Goal: Information Seeking & Learning: Find specific fact

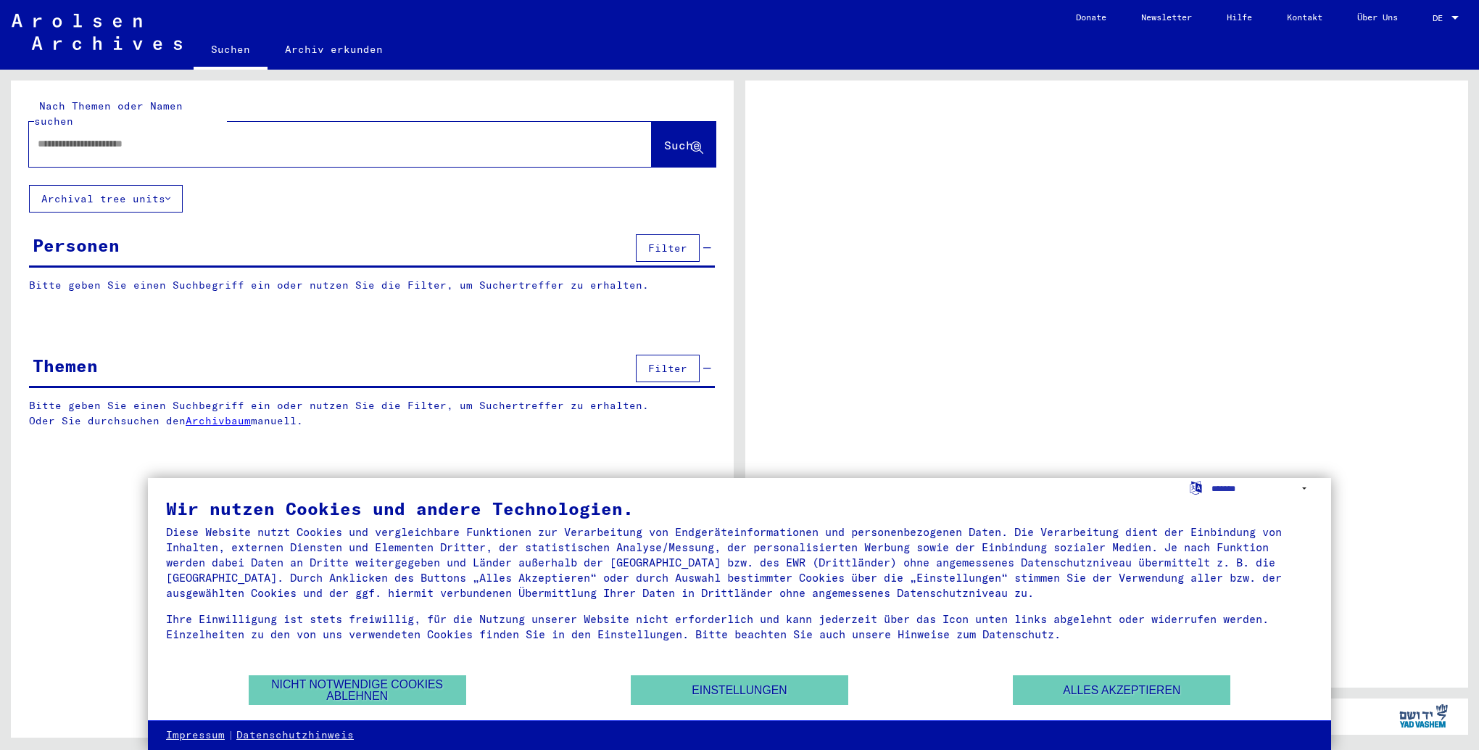
click at [245, 232] on div "Personen Filter" at bounding box center [372, 249] width 686 height 37
click at [173, 136] on input "text" at bounding box center [327, 143] width 579 height 15
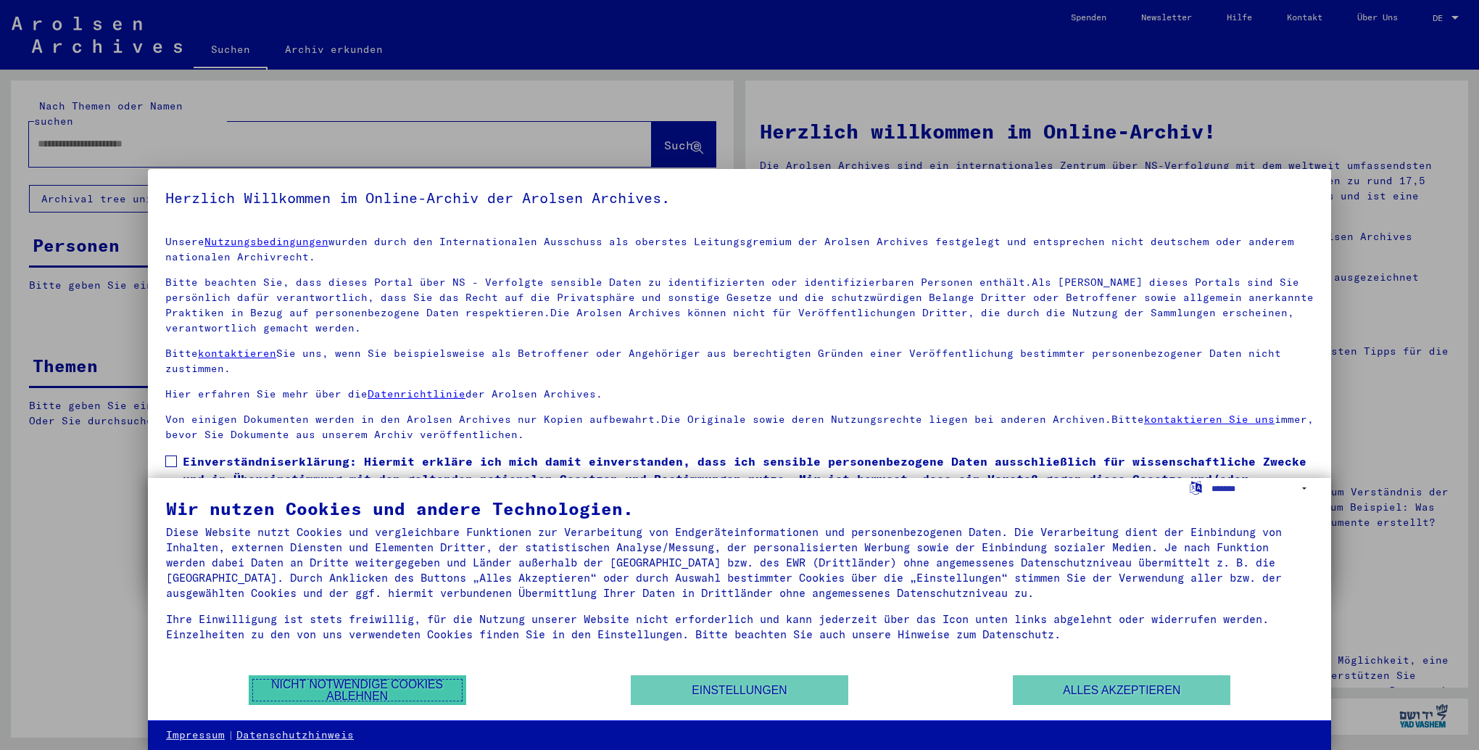
click at [416, 694] on button "Nicht notwendige Cookies ablehnen" at bounding box center [358, 690] width 218 height 30
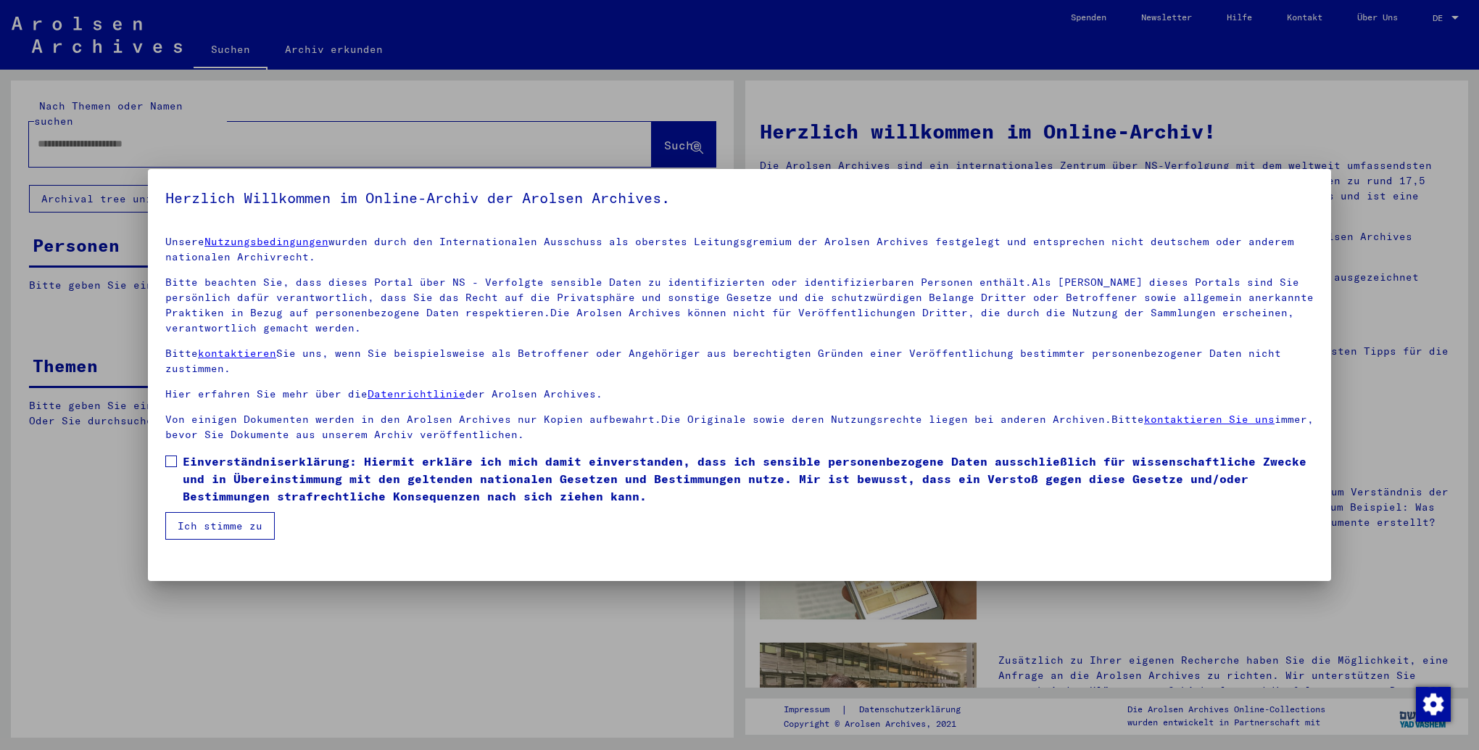
click at [218, 521] on button "Ich stimme zu" at bounding box center [219, 526] width 109 height 28
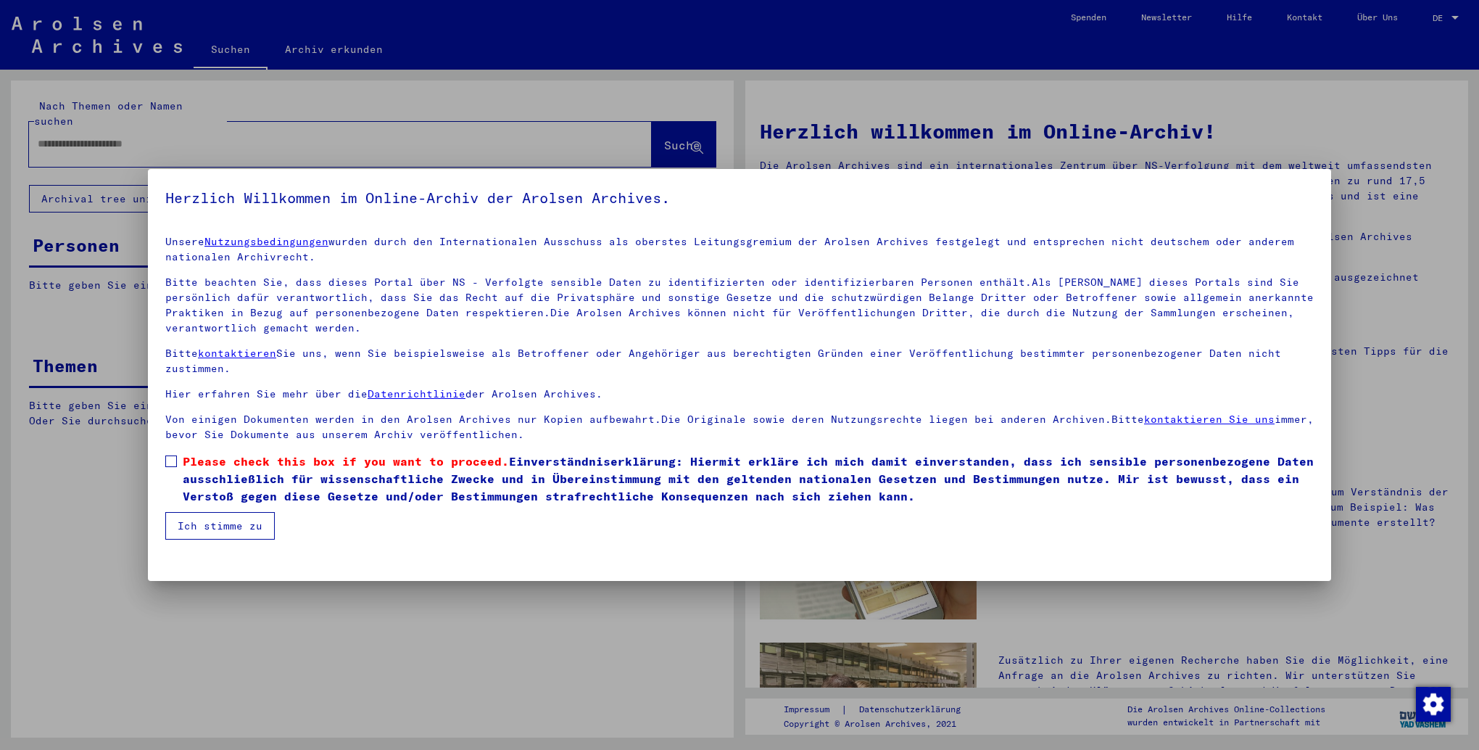
click at [167, 463] on span at bounding box center [171, 461] width 12 height 12
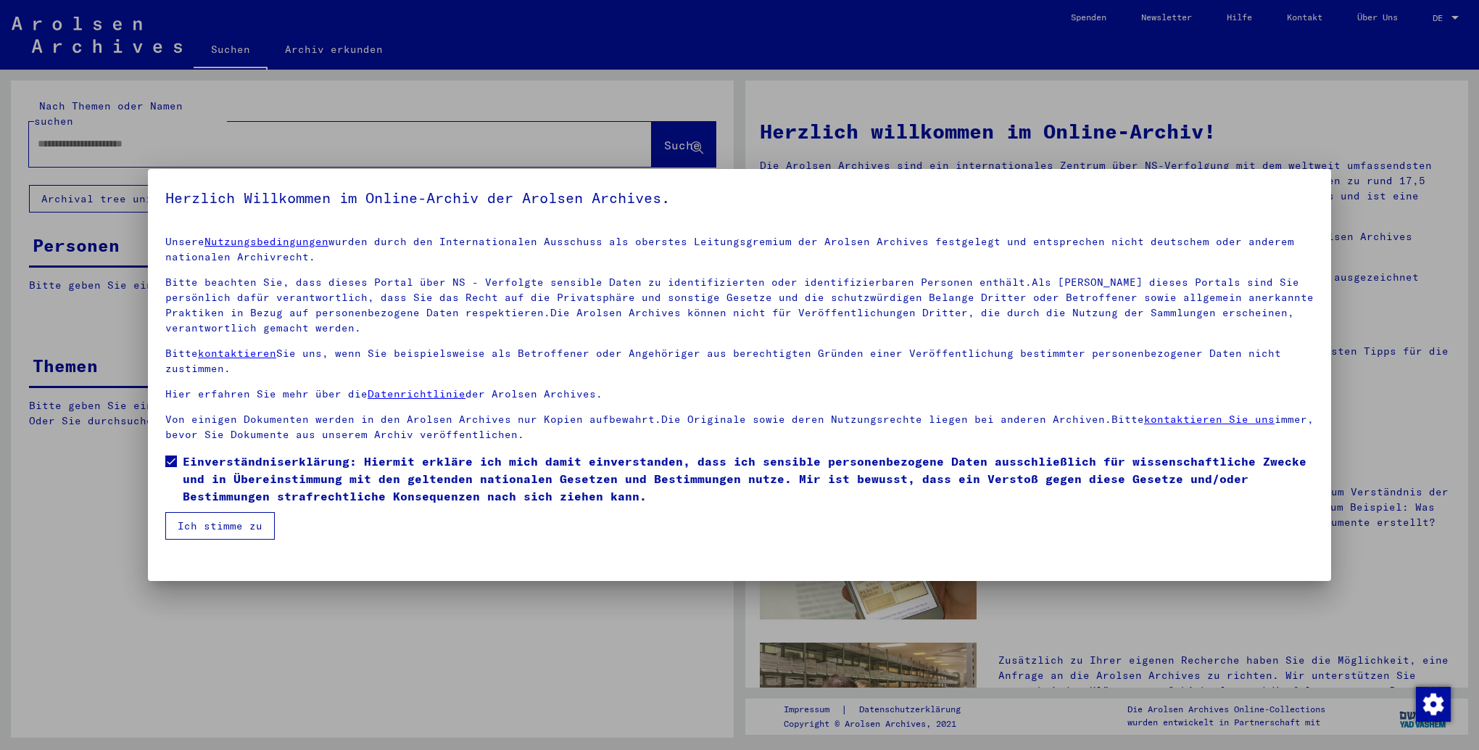
click at [197, 522] on button "Ich stimme zu" at bounding box center [219, 526] width 109 height 28
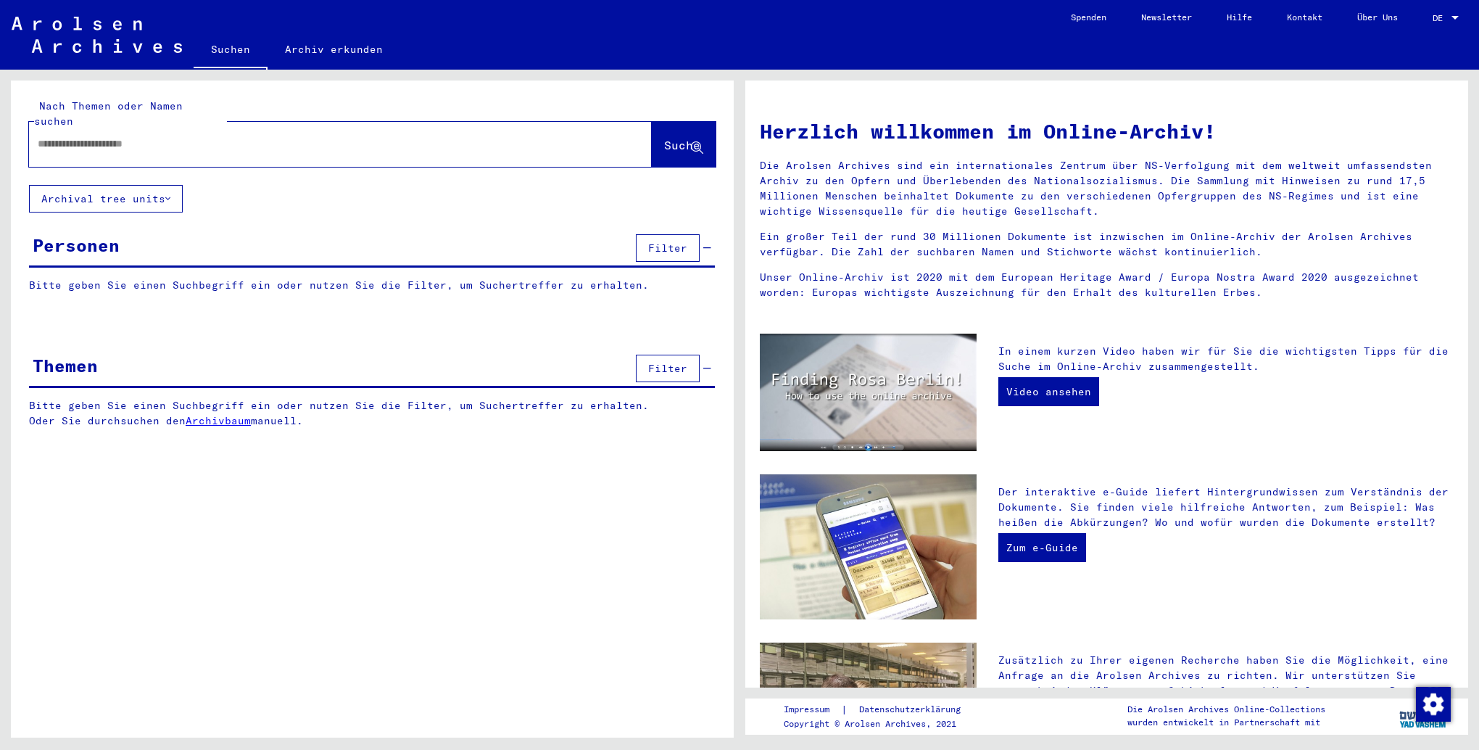
click at [168, 136] on input "text" at bounding box center [323, 143] width 571 height 15
type input "*********"
click at [687, 241] on span "Filter" at bounding box center [667, 247] width 39 height 13
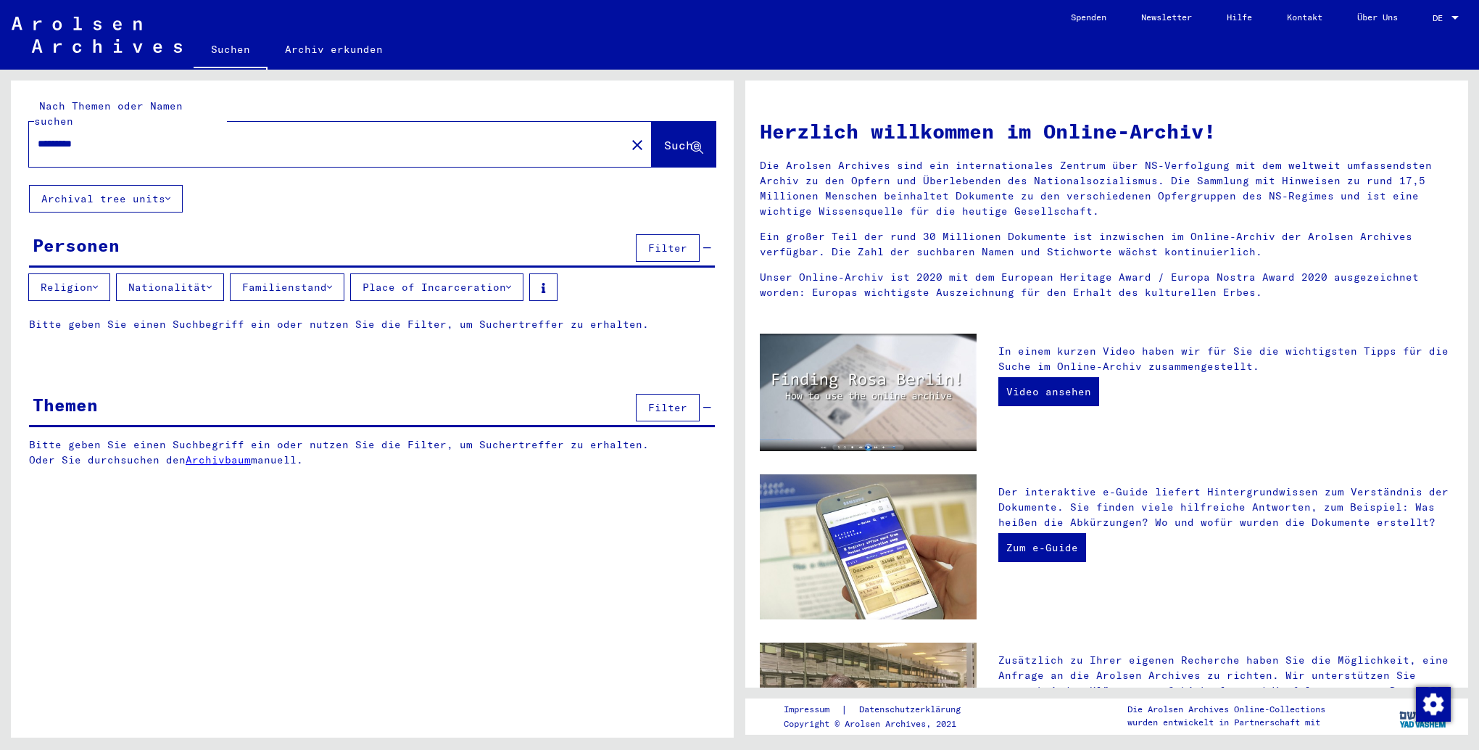
click at [682, 138] on span "Suche" at bounding box center [682, 145] width 36 height 15
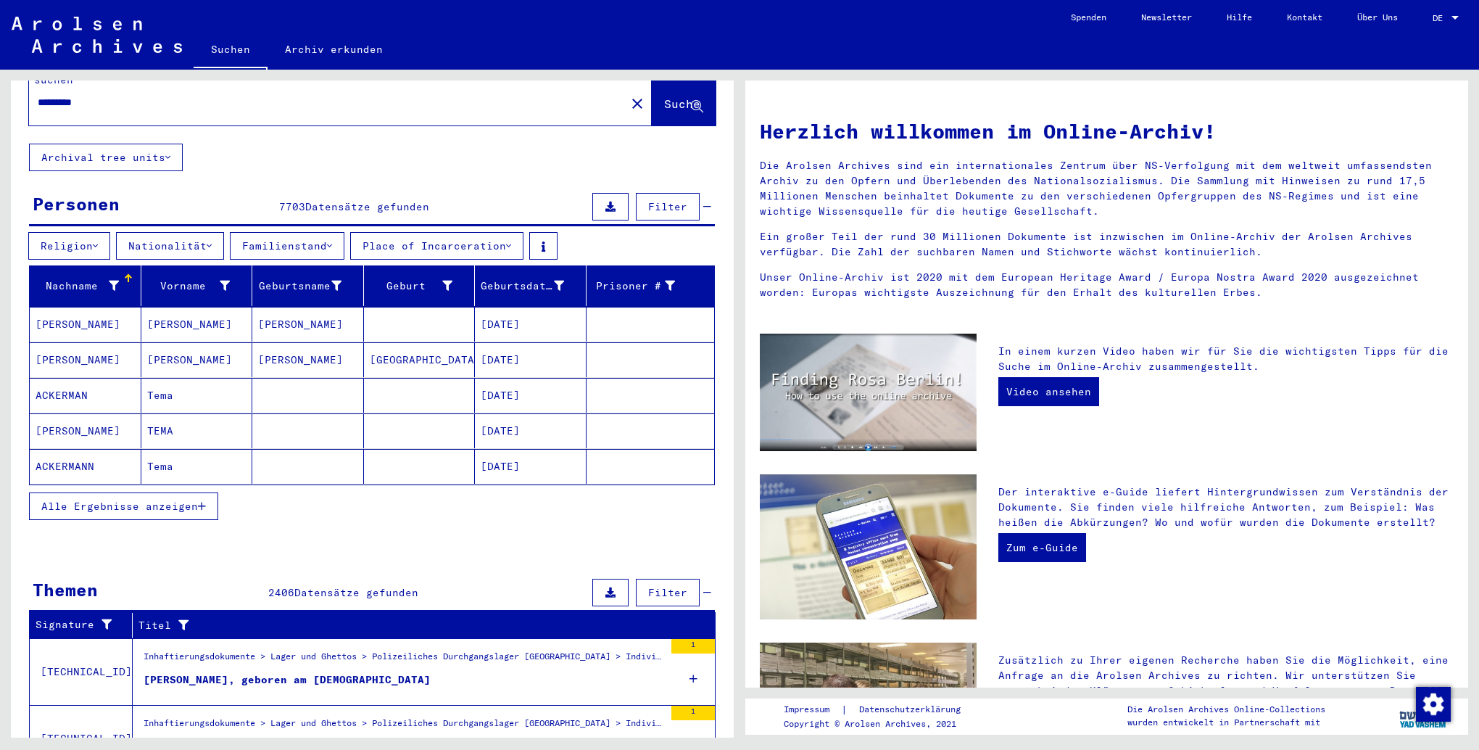
scroll to position [73, 0]
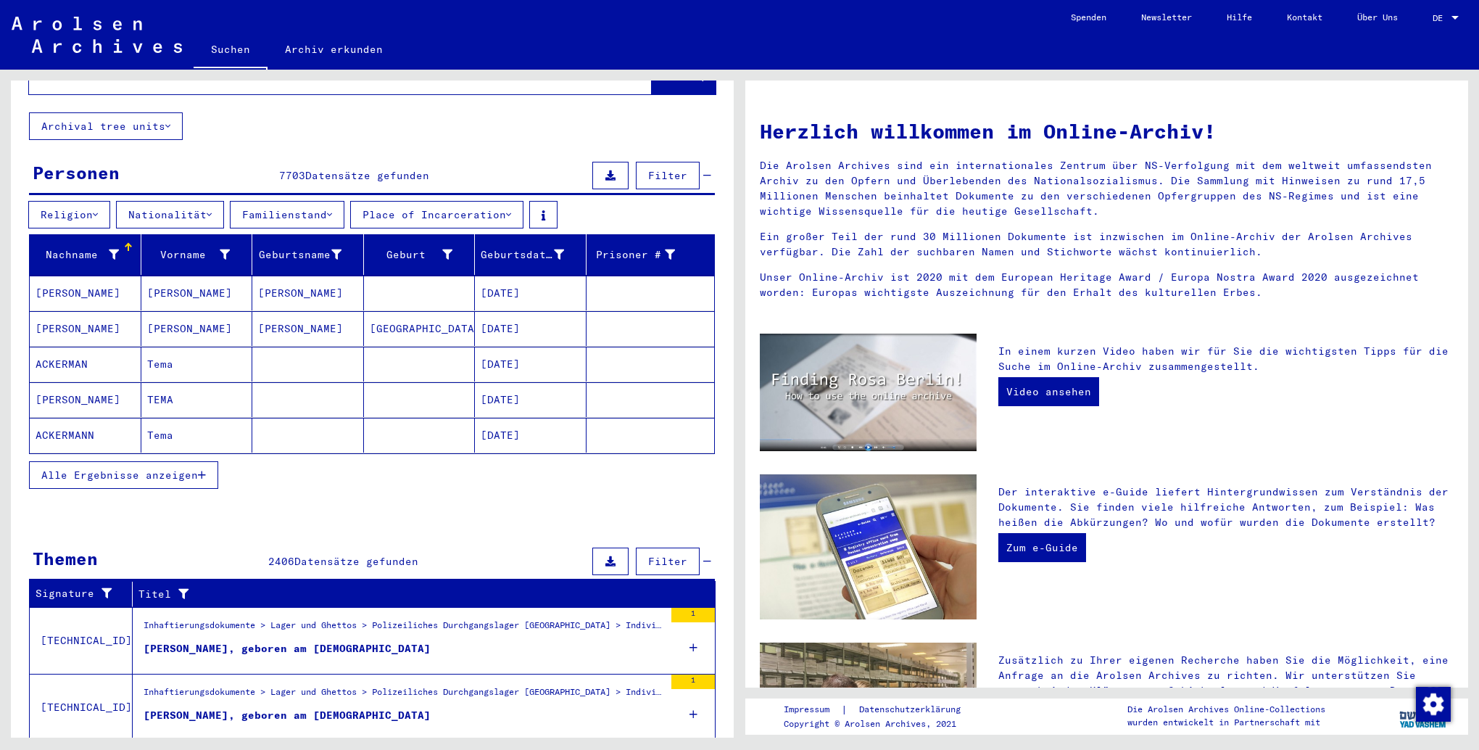
click at [115, 468] on span "Alle Ergebnisse anzeigen" at bounding box center [119, 474] width 157 height 13
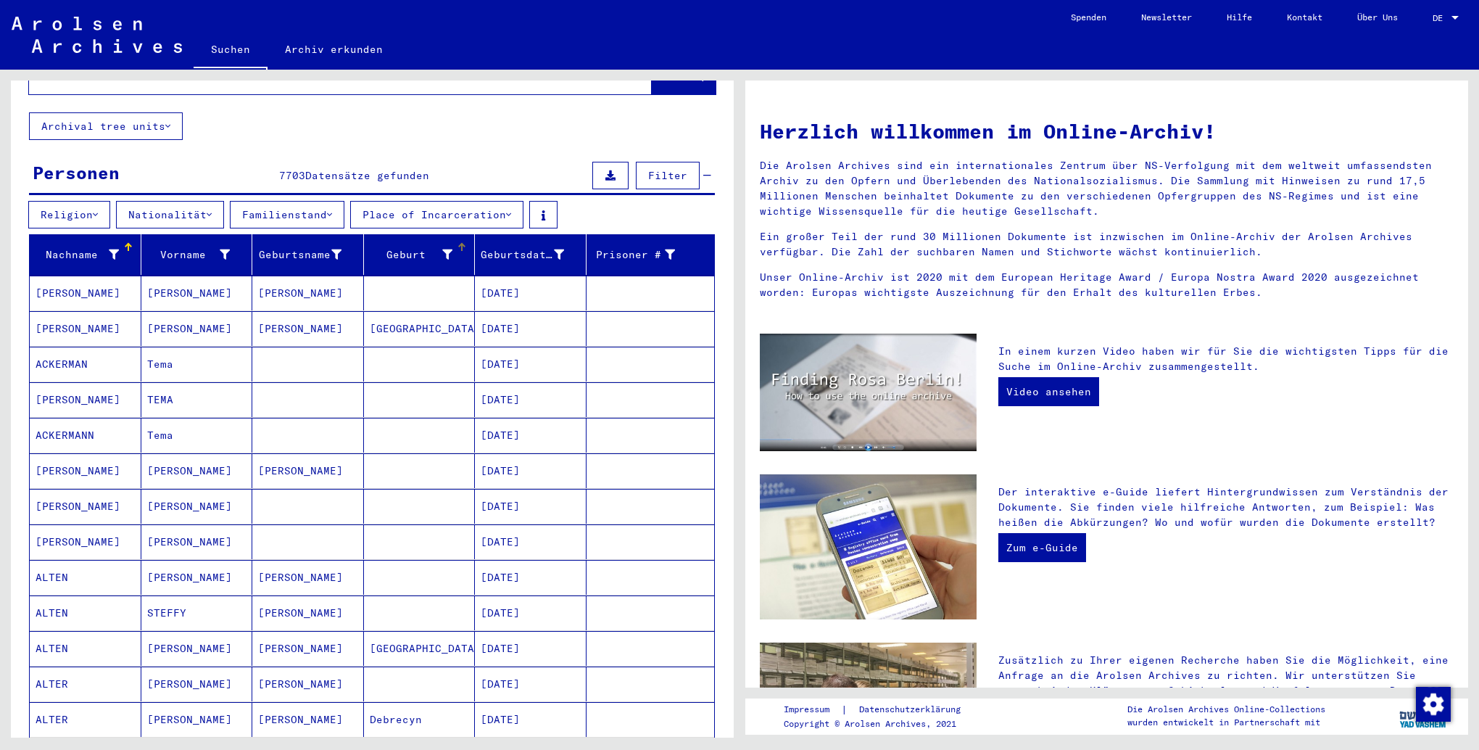
click at [397, 247] on div "Geburt‏" at bounding box center [411, 254] width 83 height 15
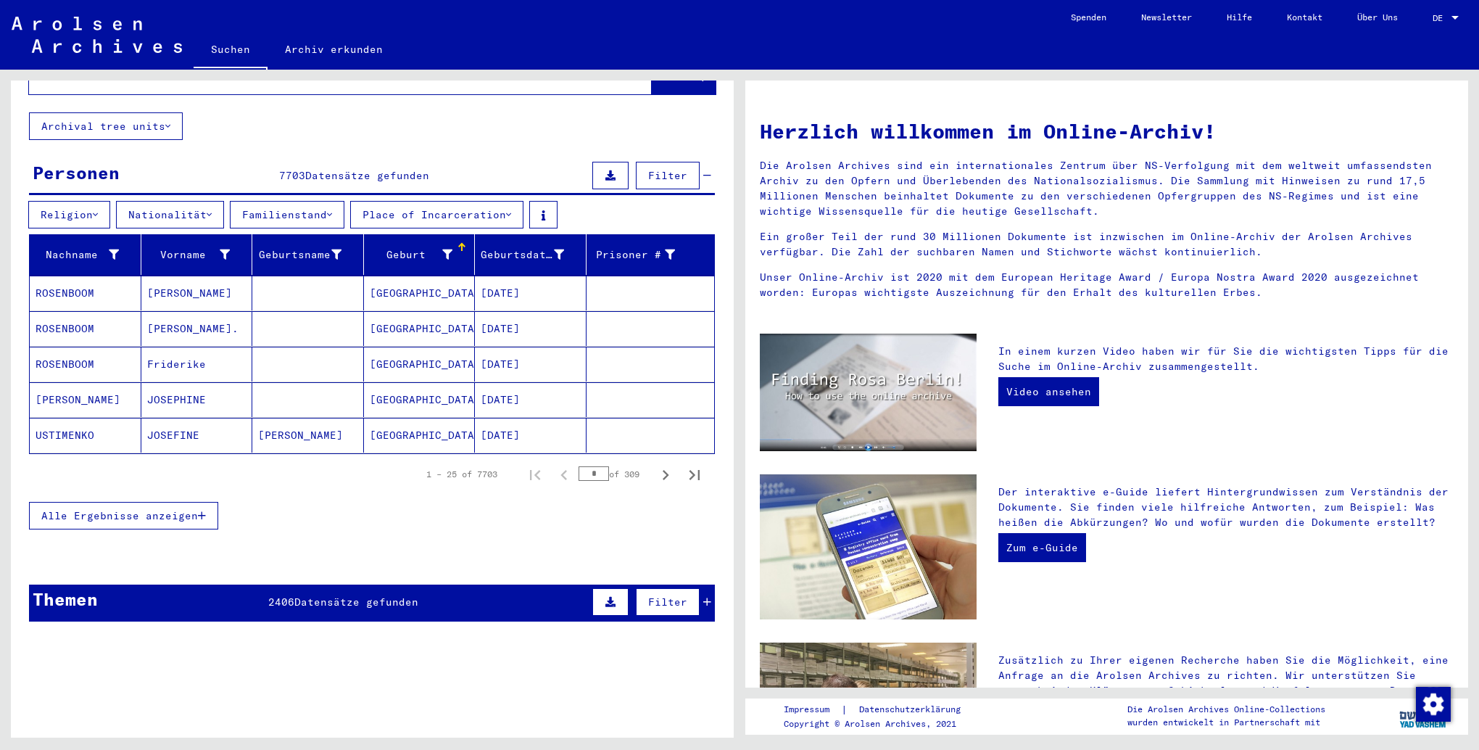
click at [442, 249] on icon at bounding box center [447, 254] width 10 height 10
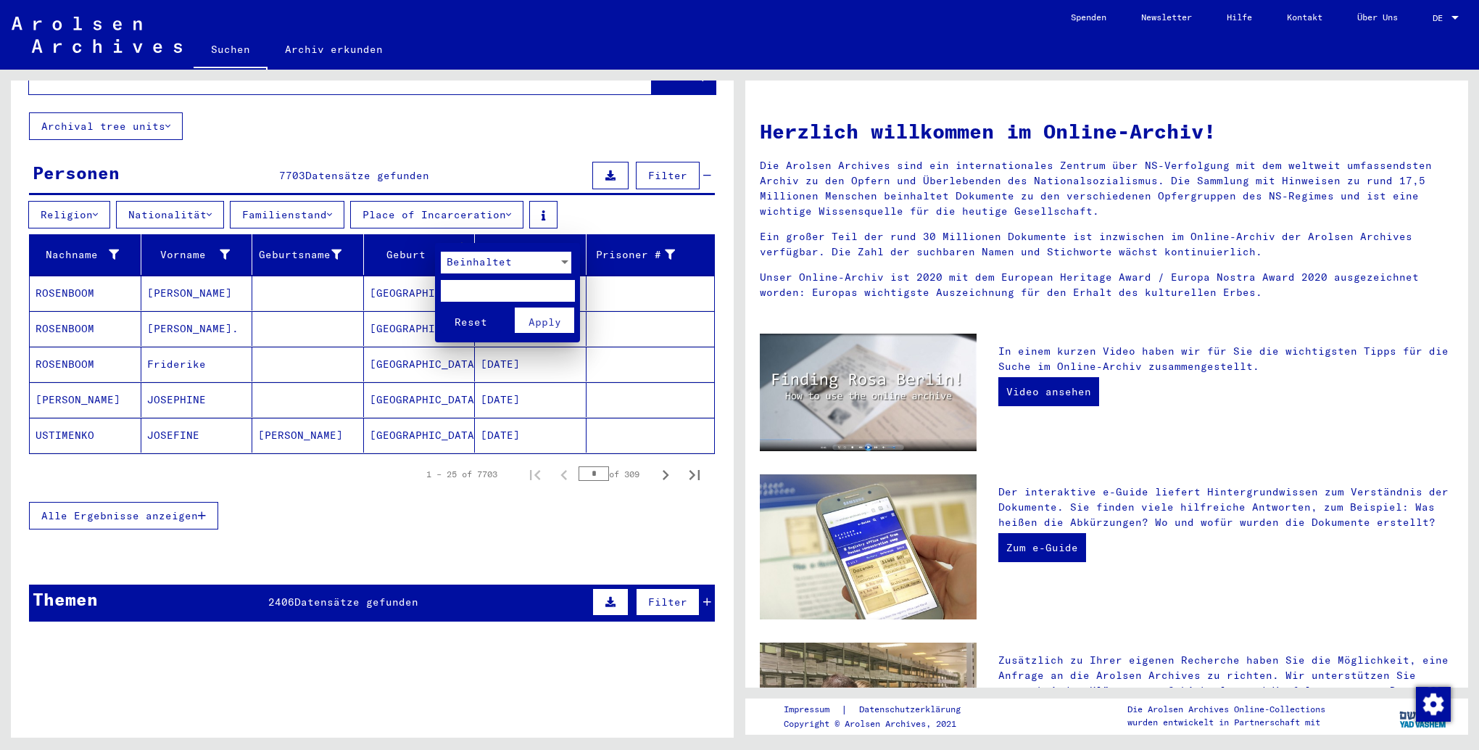
click at [479, 262] on span "Beinhaltet" at bounding box center [479, 261] width 65 height 13
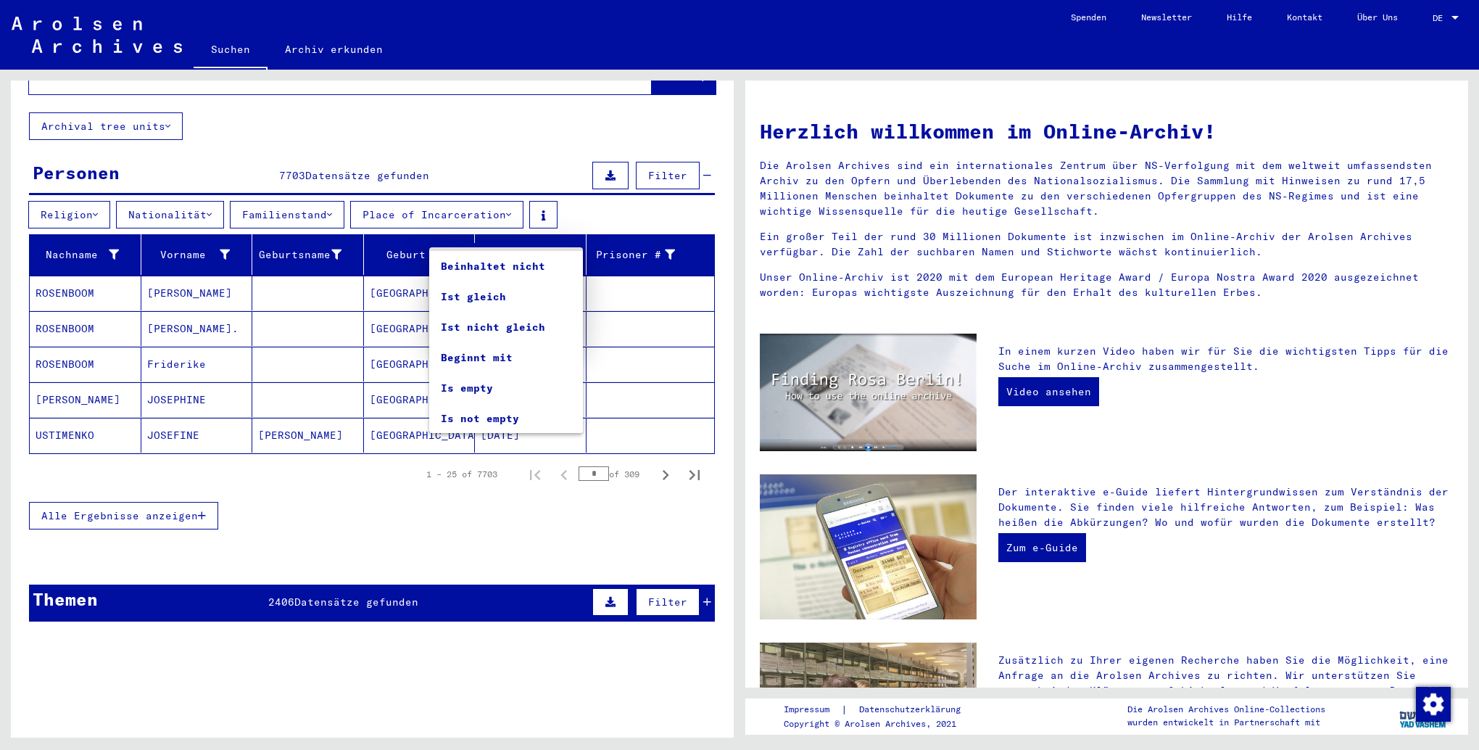
scroll to position [0, 0]
click at [498, 265] on span "Beinhaltet" at bounding box center [506, 262] width 131 height 30
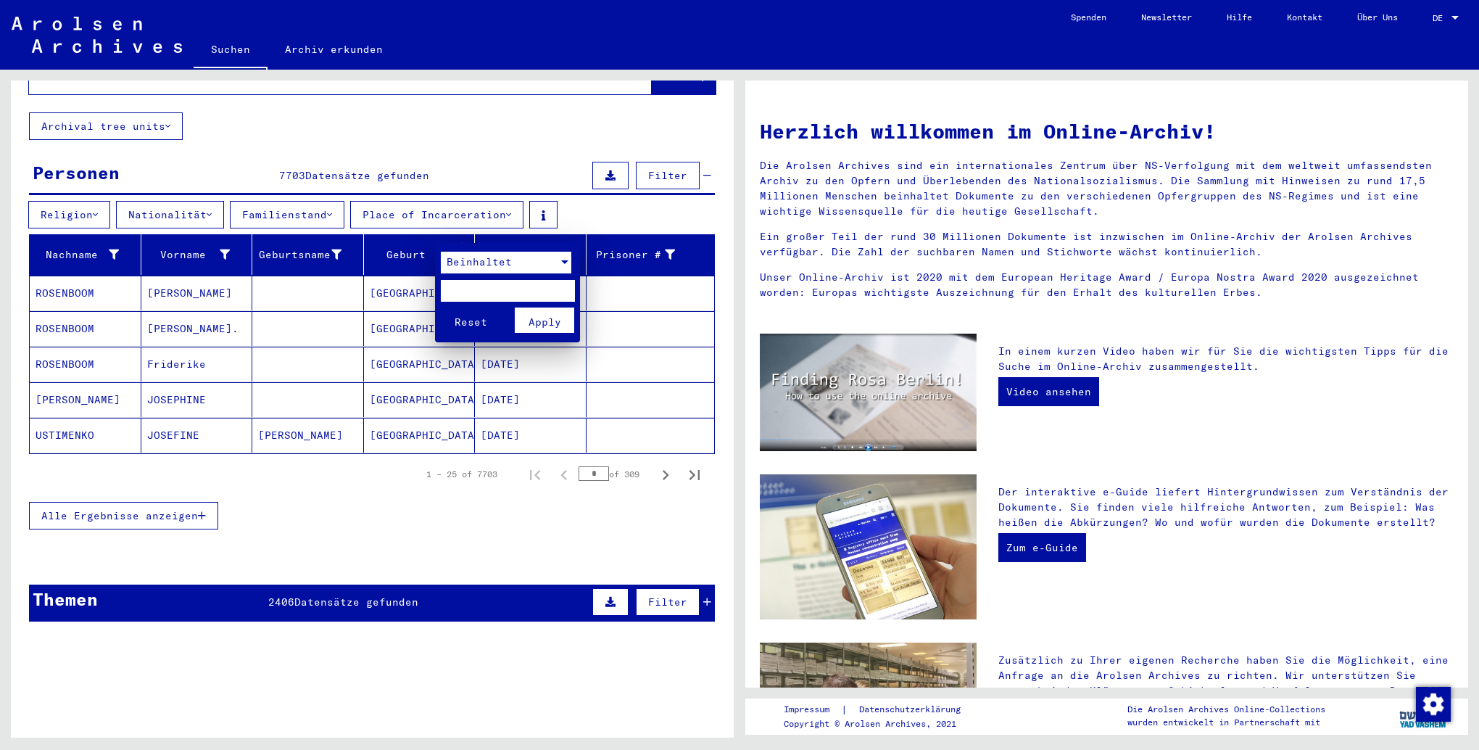
click at [495, 291] on input "text" at bounding box center [508, 291] width 134 height 22
type input "*******"
click at [536, 323] on span "Apply" at bounding box center [545, 321] width 33 height 13
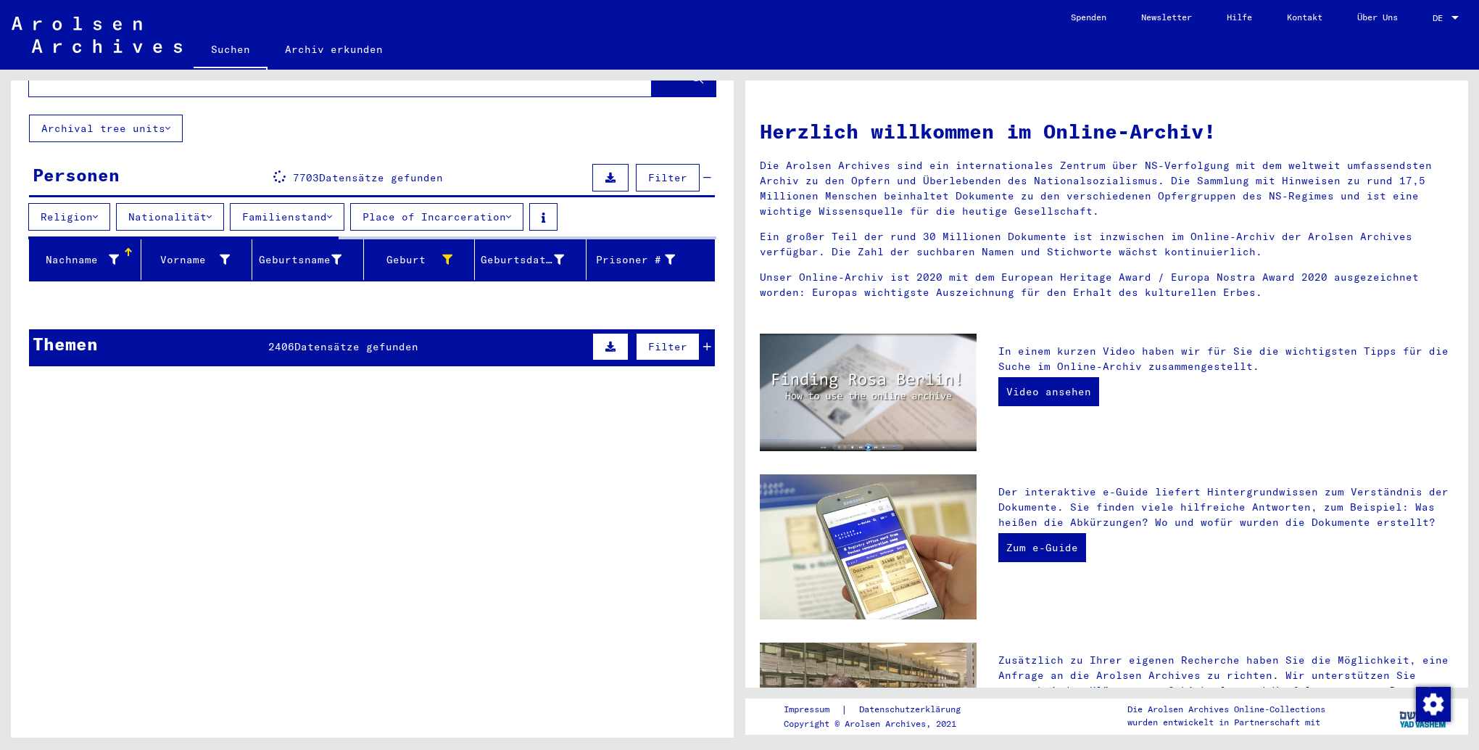
scroll to position [67, 0]
click at [442, 254] on icon at bounding box center [447, 259] width 10 height 10
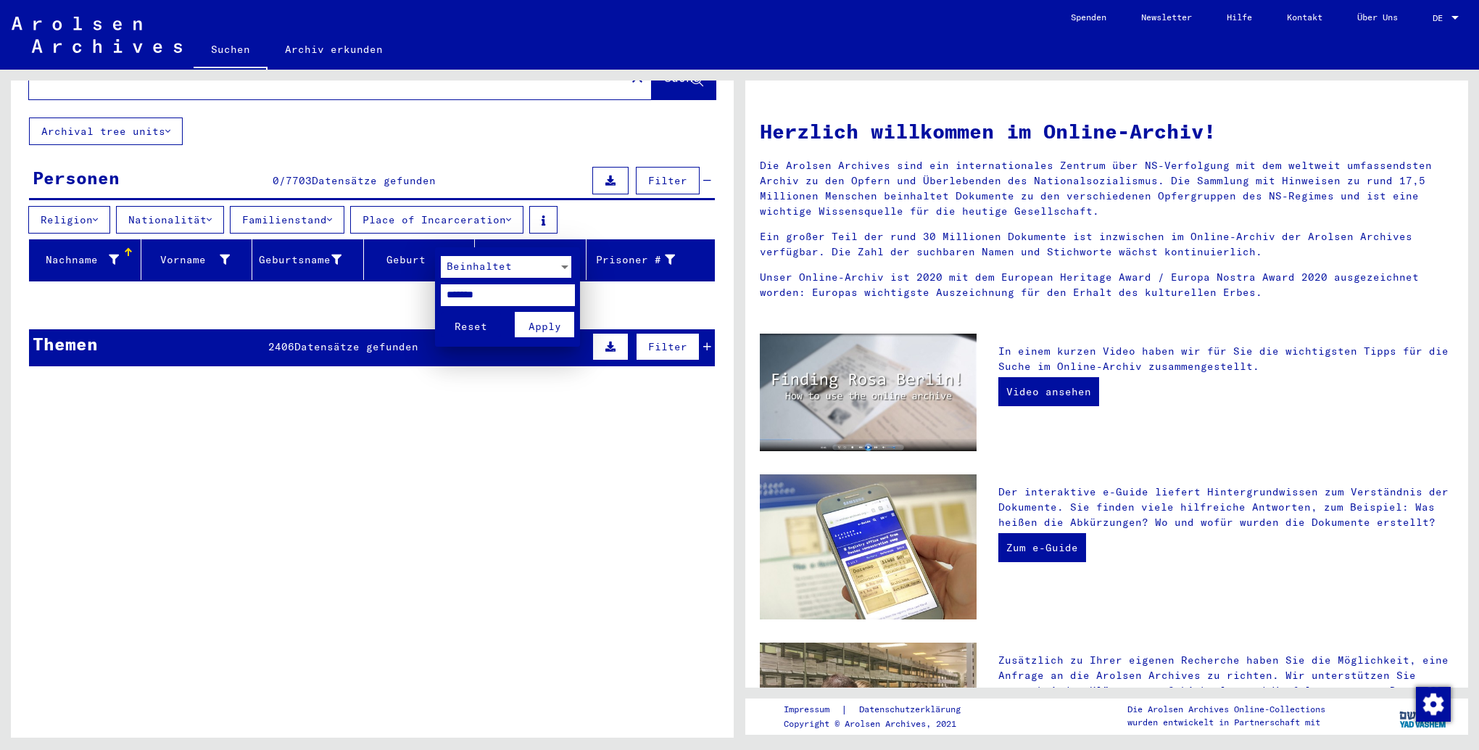
drag, startPoint x: 499, startPoint y: 294, endPoint x: 435, endPoint y: 290, distance: 64.0
click at [435, 290] on mat-card "Beinhaltet ******* Reset Apply" at bounding box center [507, 296] width 145 height 99
type input "********"
click at [532, 320] on span "Apply" at bounding box center [545, 326] width 33 height 13
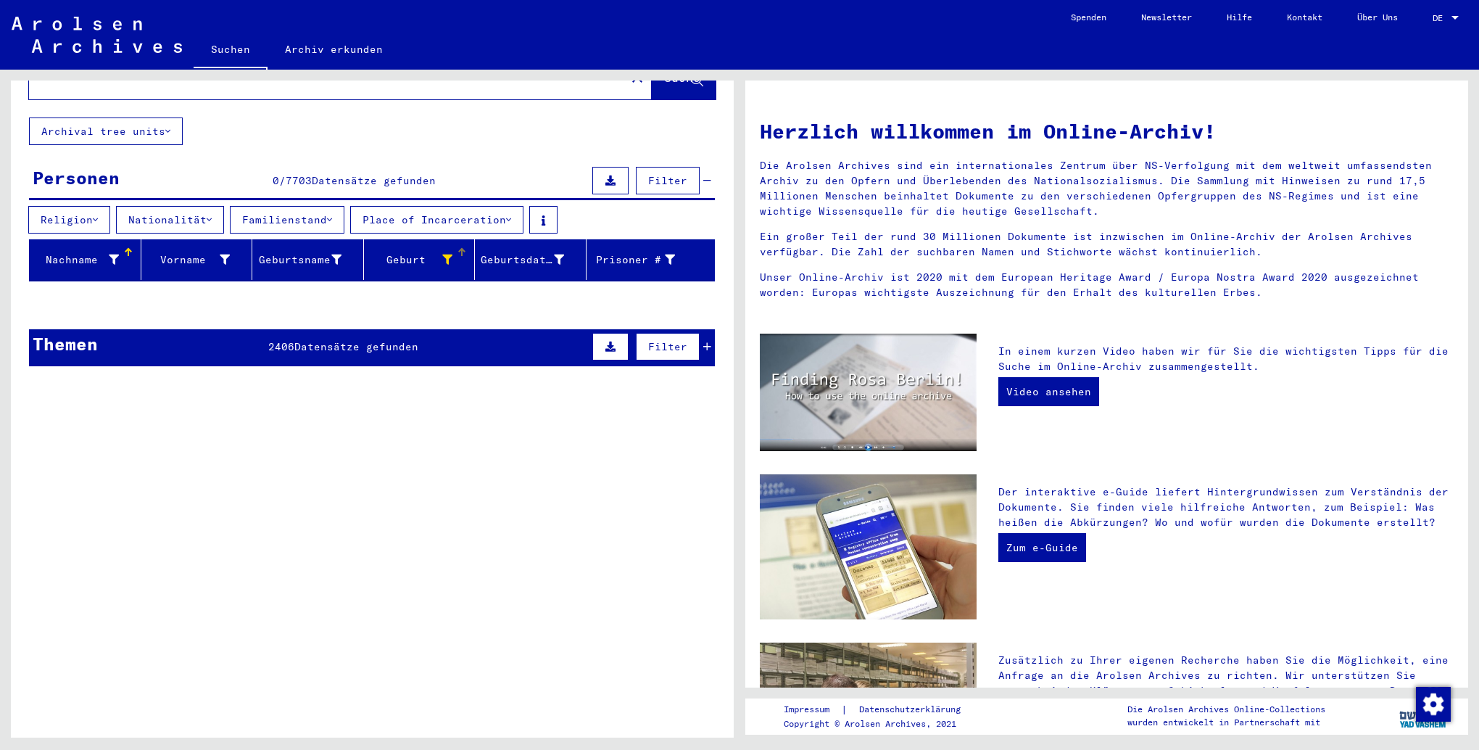
click at [442, 254] on icon at bounding box center [447, 259] width 10 height 10
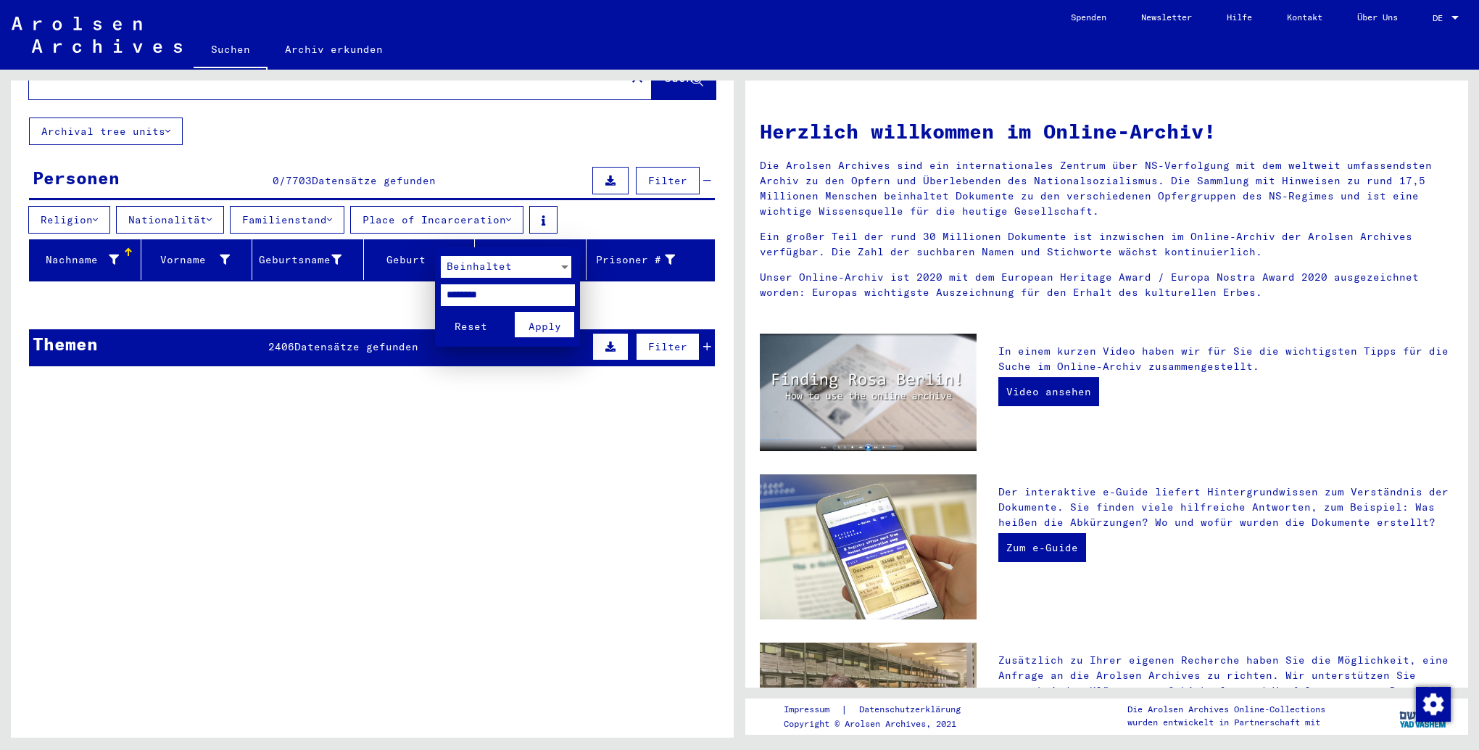
drag, startPoint x: 509, startPoint y: 291, endPoint x: 412, endPoint y: 292, distance: 97.2
click at [412, 292] on div "Beinhaltet ******** Reset Apply" at bounding box center [739, 375] width 1479 height 750
paste input "*"
type input "*********"
click at [540, 326] on span "Apply" at bounding box center [545, 326] width 33 height 13
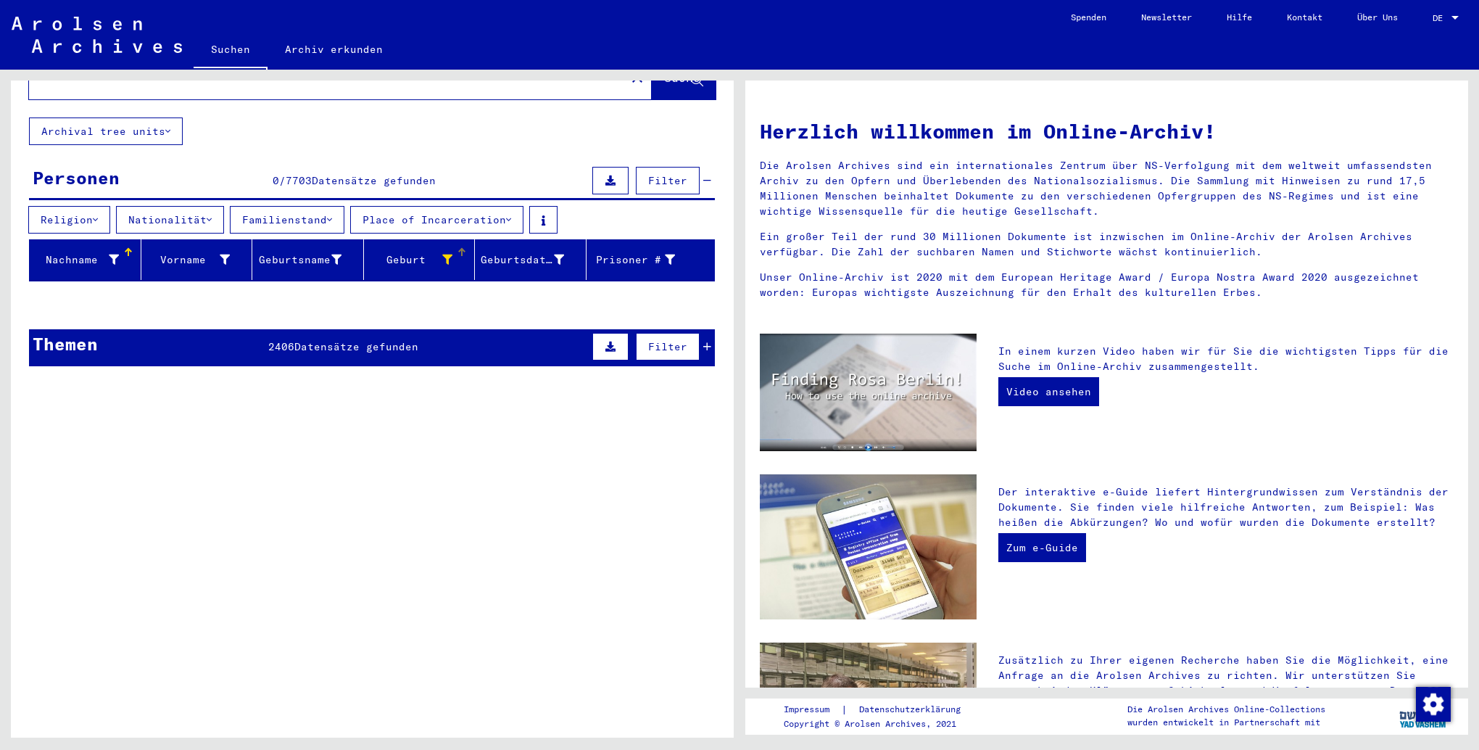
click at [442, 254] on icon at bounding box center [447, 259] width 10 height 10
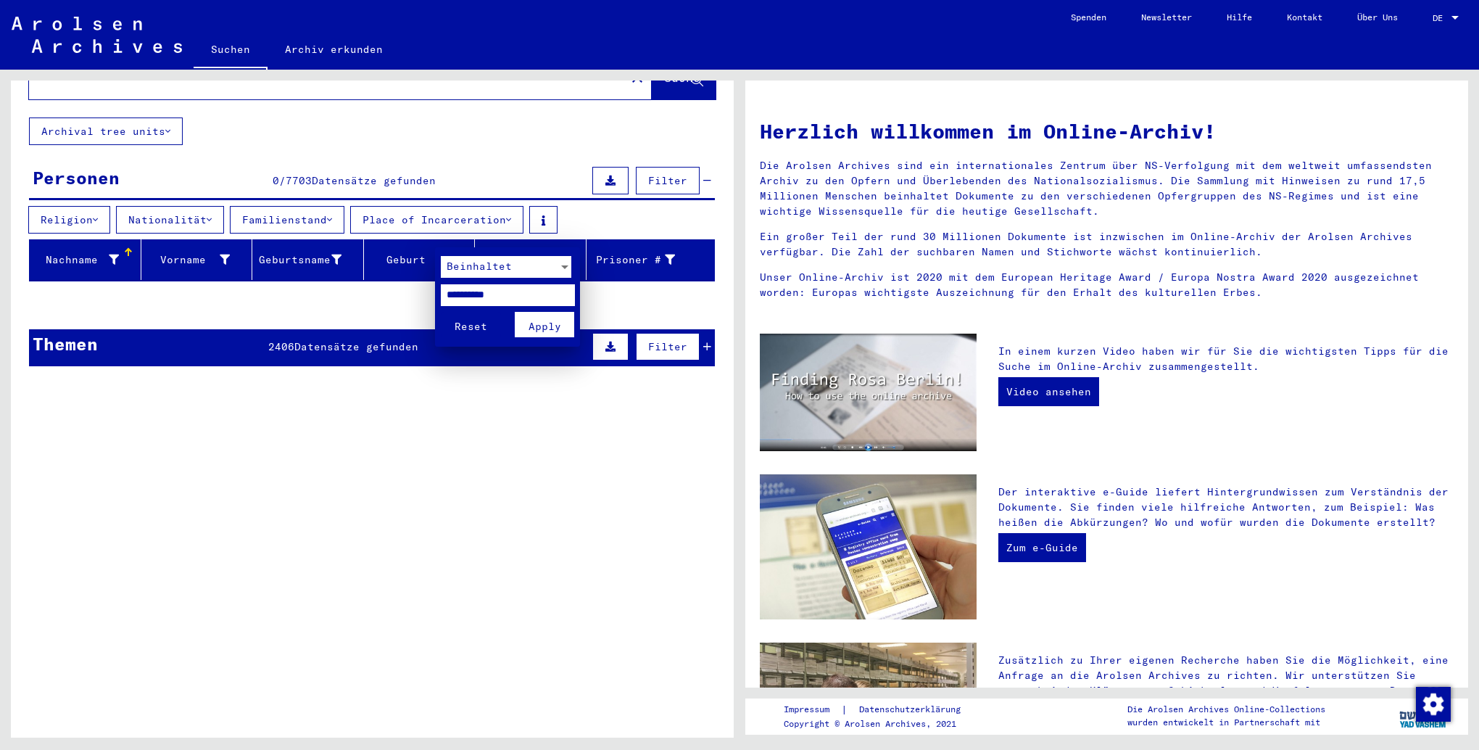
drag, startPoint x: 517, startPoint y: 299, endPoint x: 386, endPoint y: 287, distance: 131.0
click at [386, 287] on div "Beinhaltet ********* Reset Apply" at bounding box center [739, 375] width 1479 height 750
click at [473, 326] on span "Reset" at bounding box center [471, 326] width 33 height 13
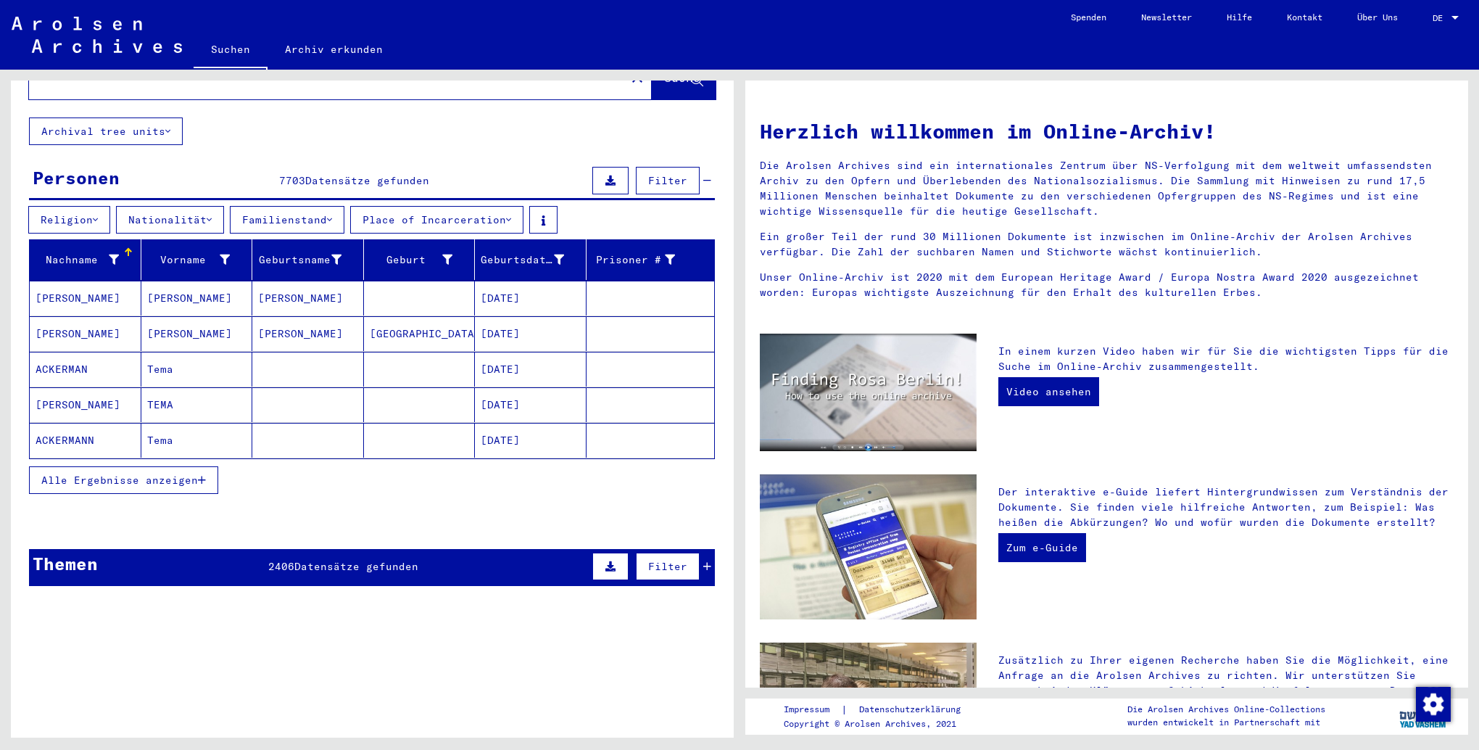
click at [152, 473] on span "Alle Ergebnisse anzeigen" at bounding box center [119, 479] width 157 height 13
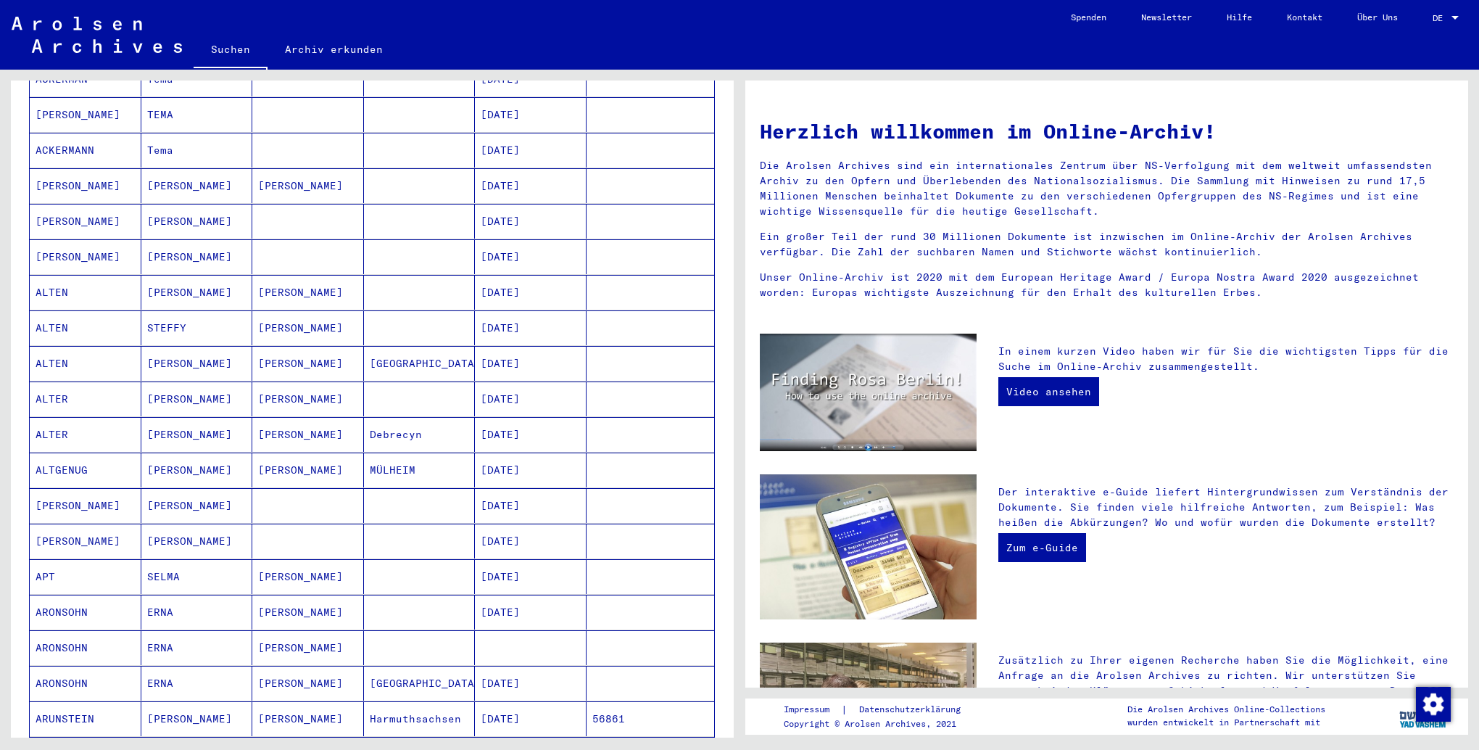
scroll to position [575, 0]
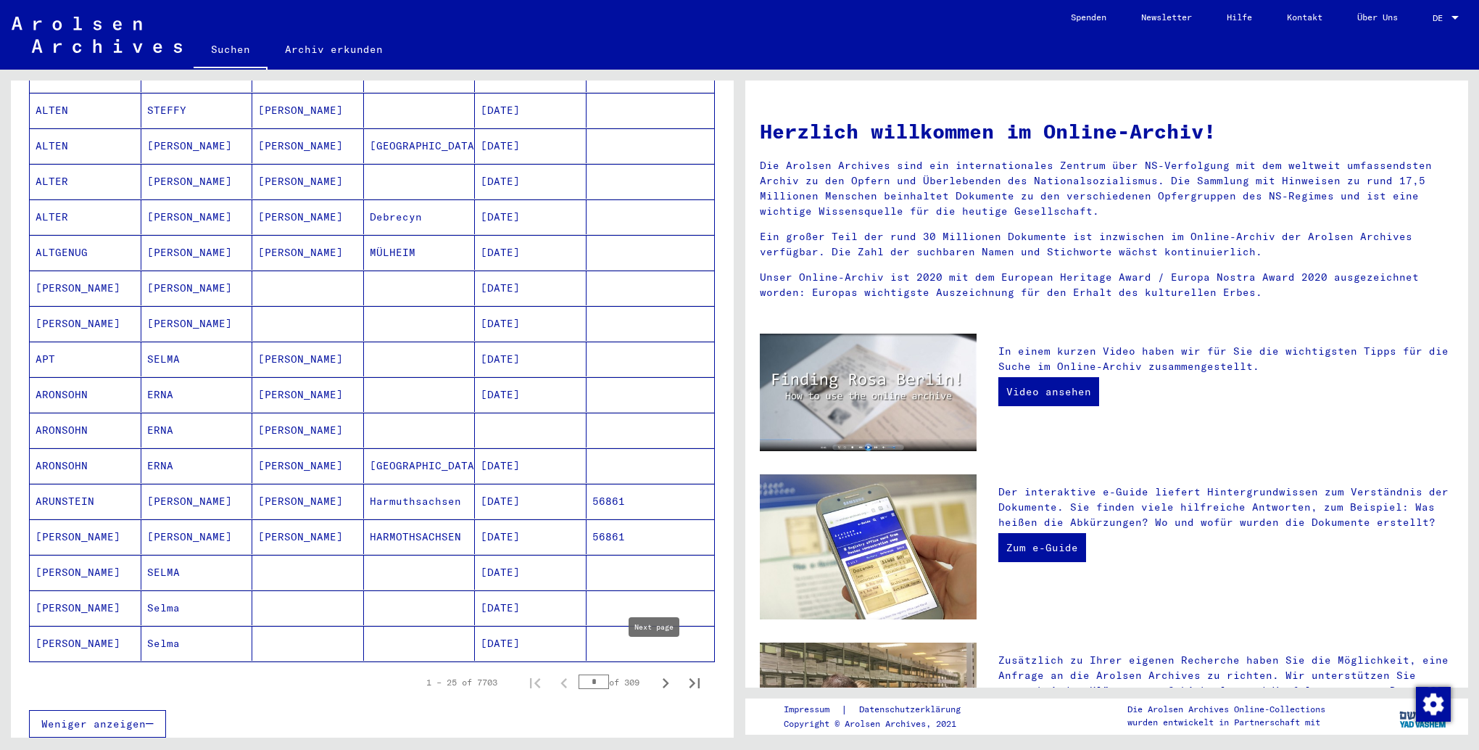
click at [655, 673] on icon "Next page" at bounding box center [665, 683] width 20 height 20
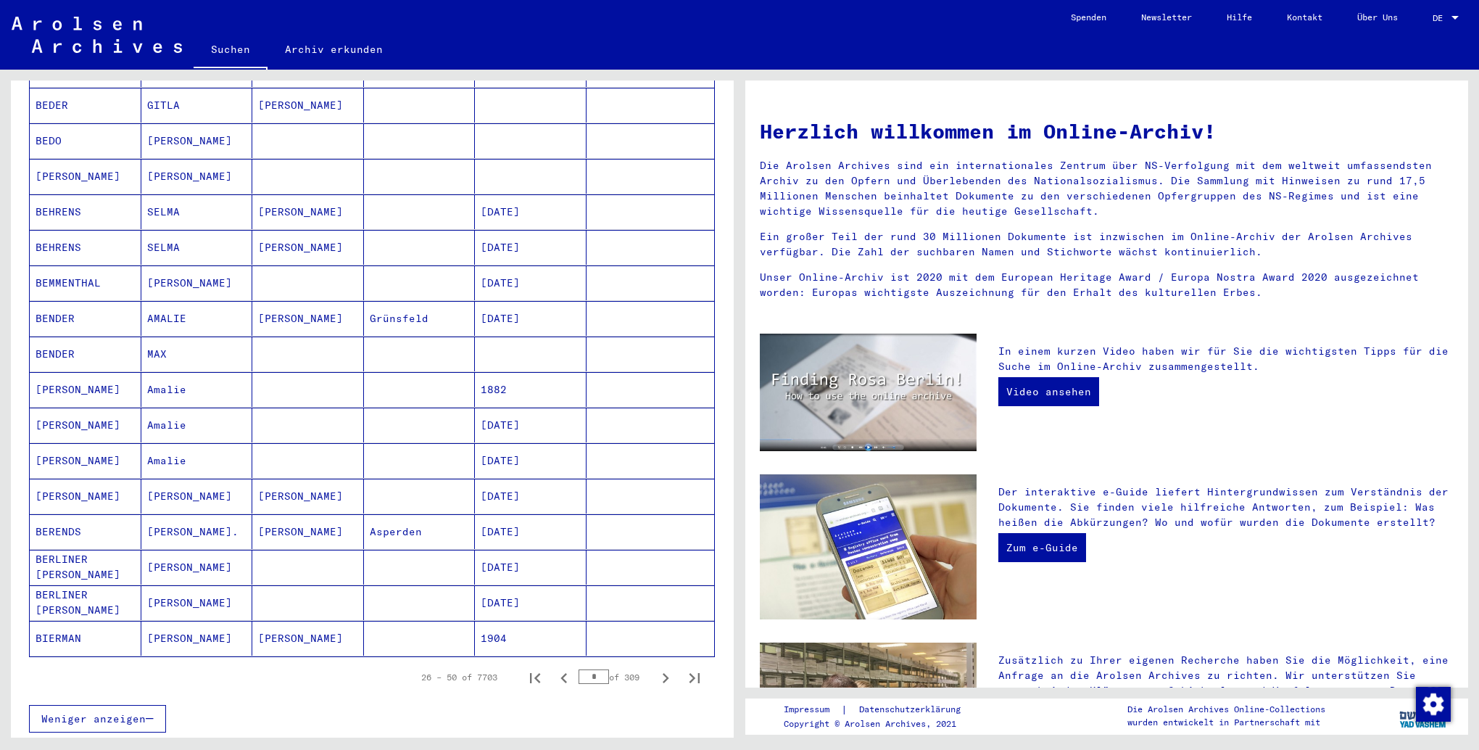
scroll to position [798, 0]
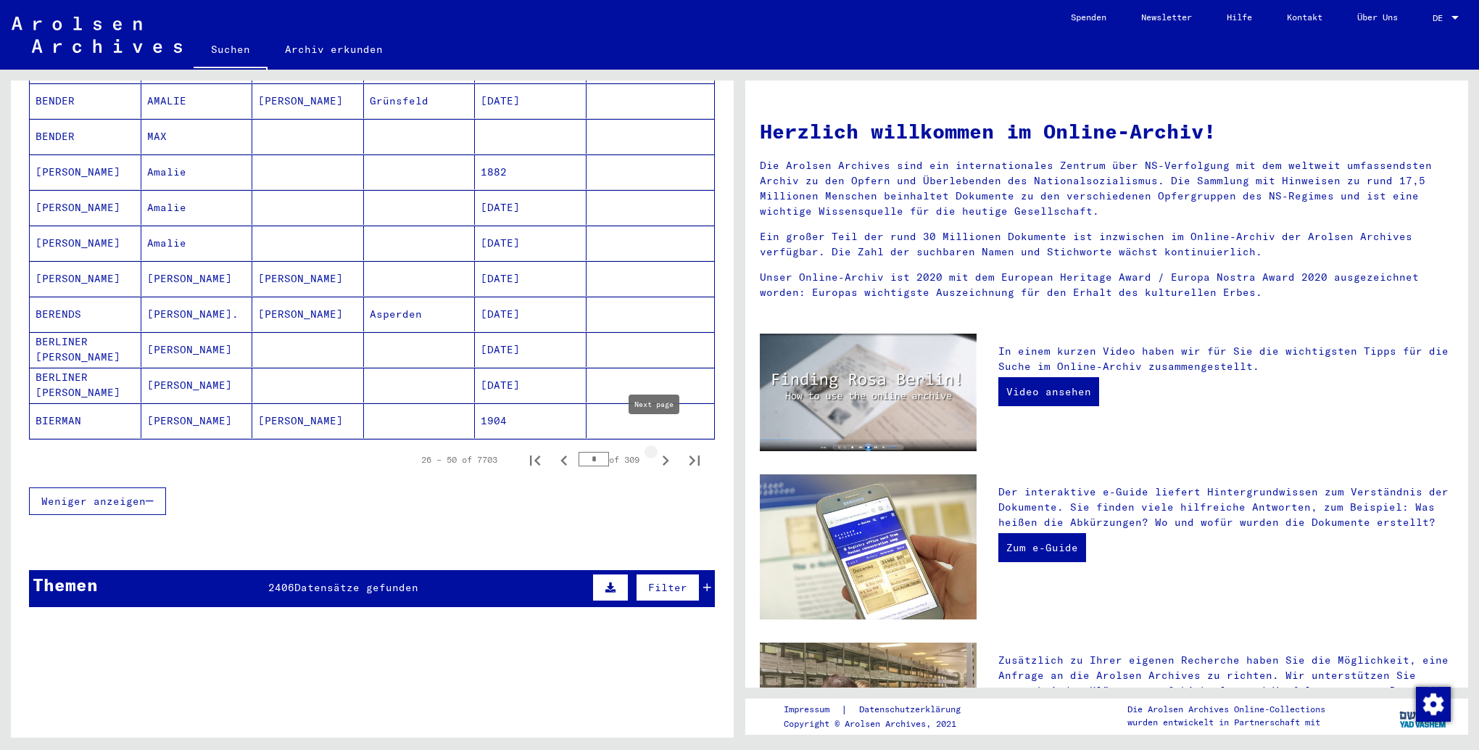
click at [663, 455] on icon "Next page" at bounding box center [666, 460] width 7 height 10
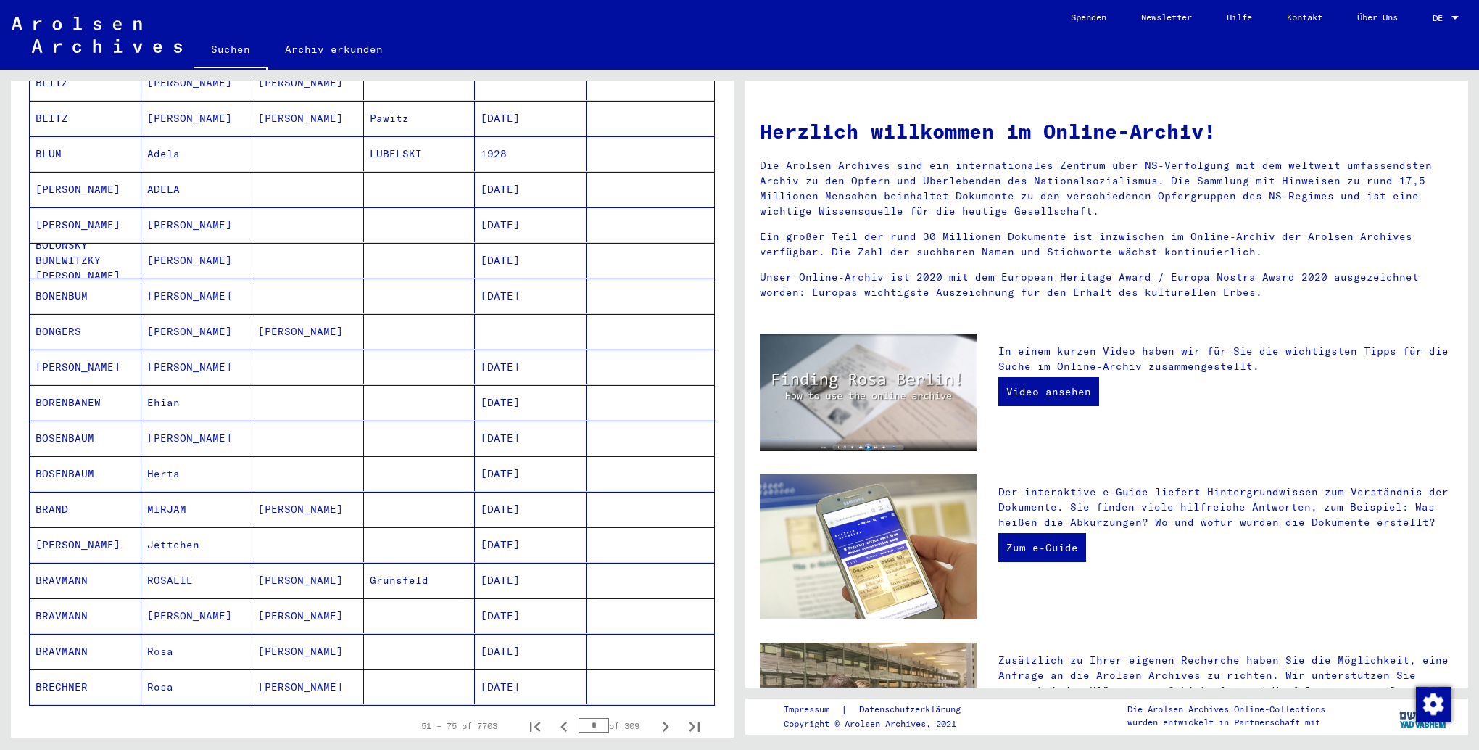
scroll to position [725, 0]
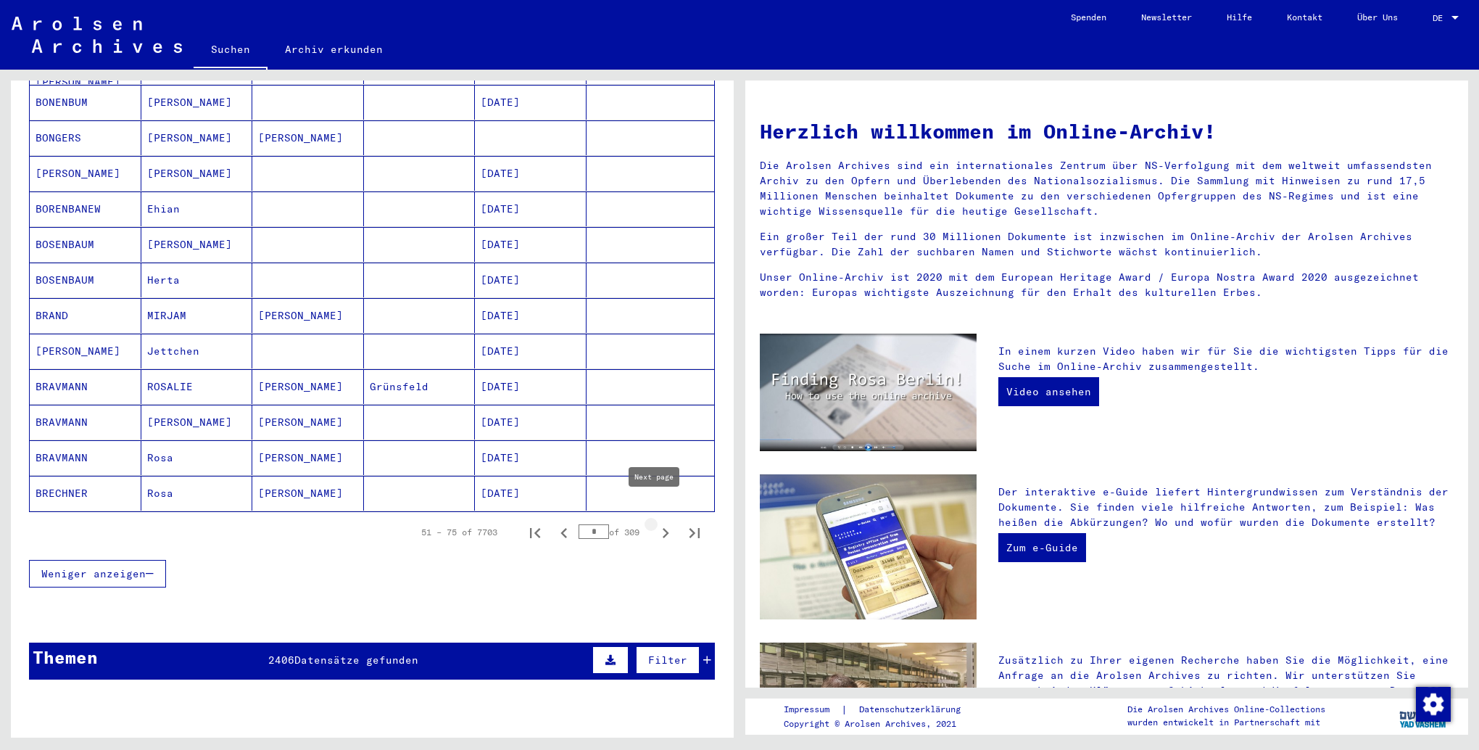
click at [655, 523] on icon "Next page" at bounding box center [665, 533] width 20 height 20
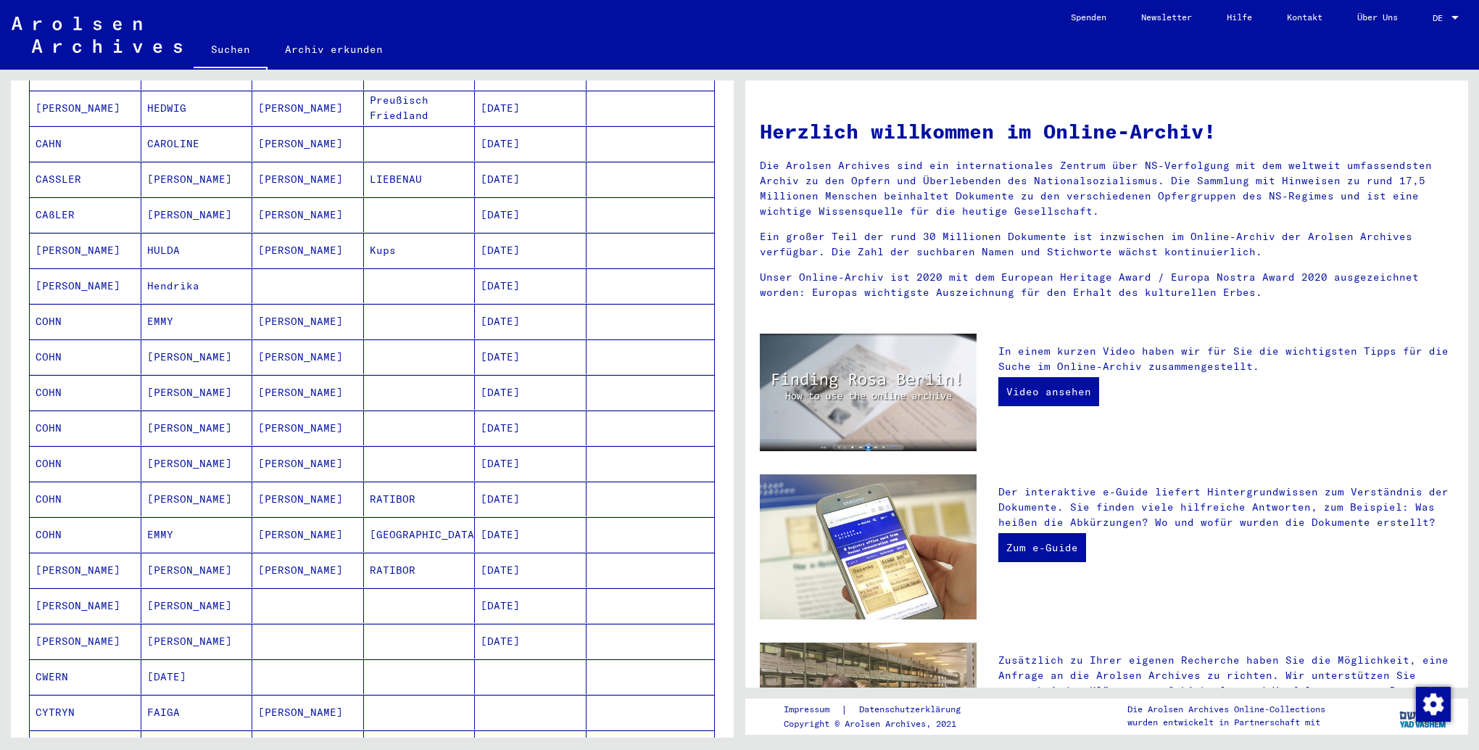
scroll to position [798, 0]
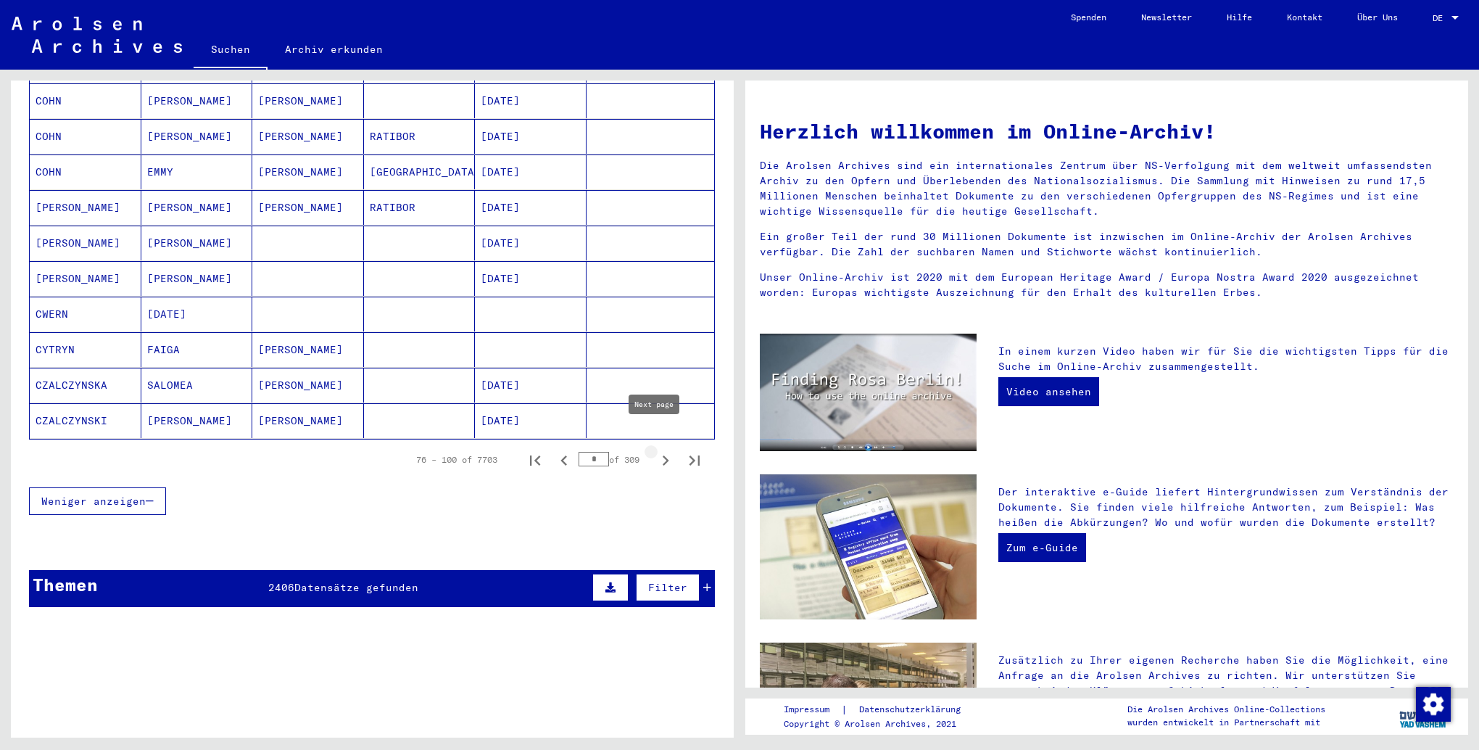
click at [655, 450] on icon "Next page" at bounding box center [665, 460] width 20 height 20
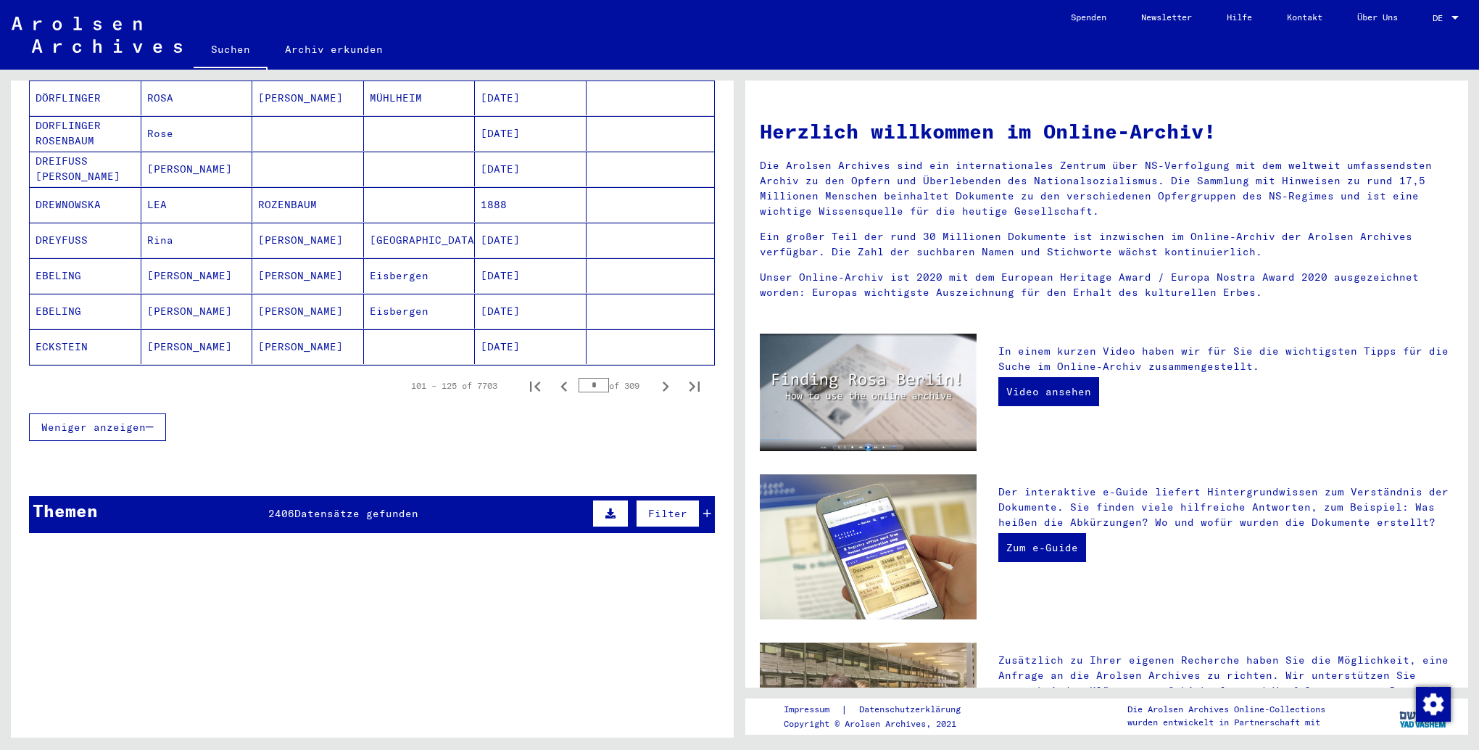
scroll to position [1035, 0]
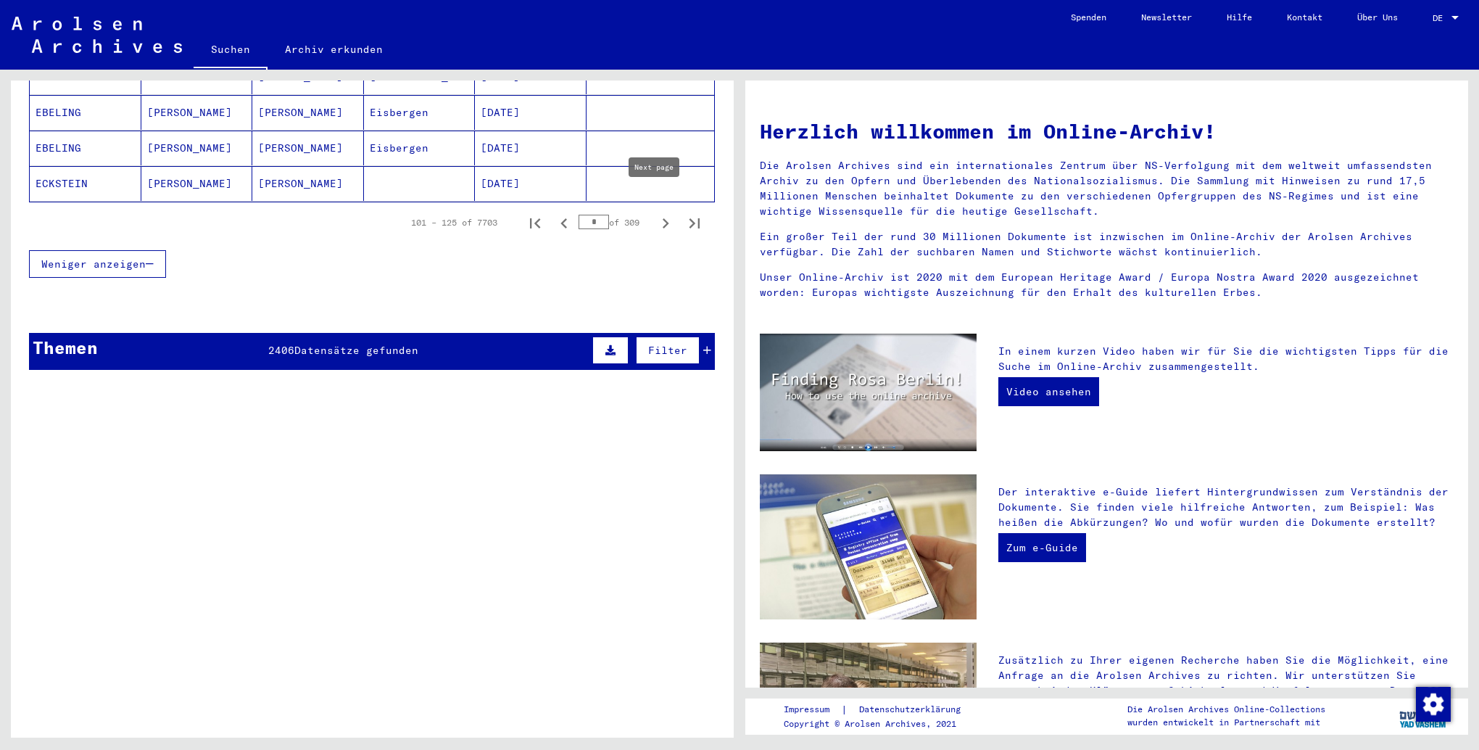
click at [655, 213] on icon "Next page" at bounding box center [665, 223] width 20 height 20
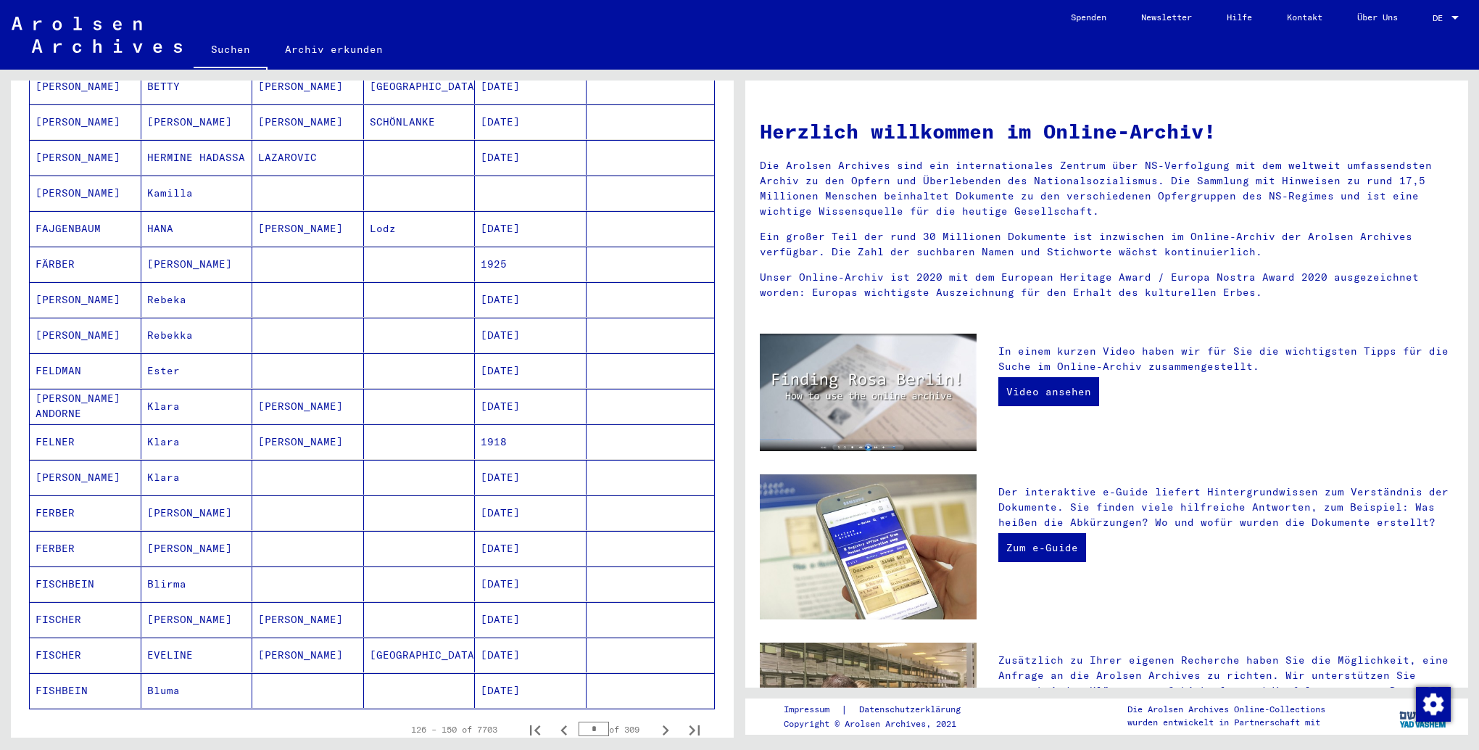
scroll to position [890, 0]
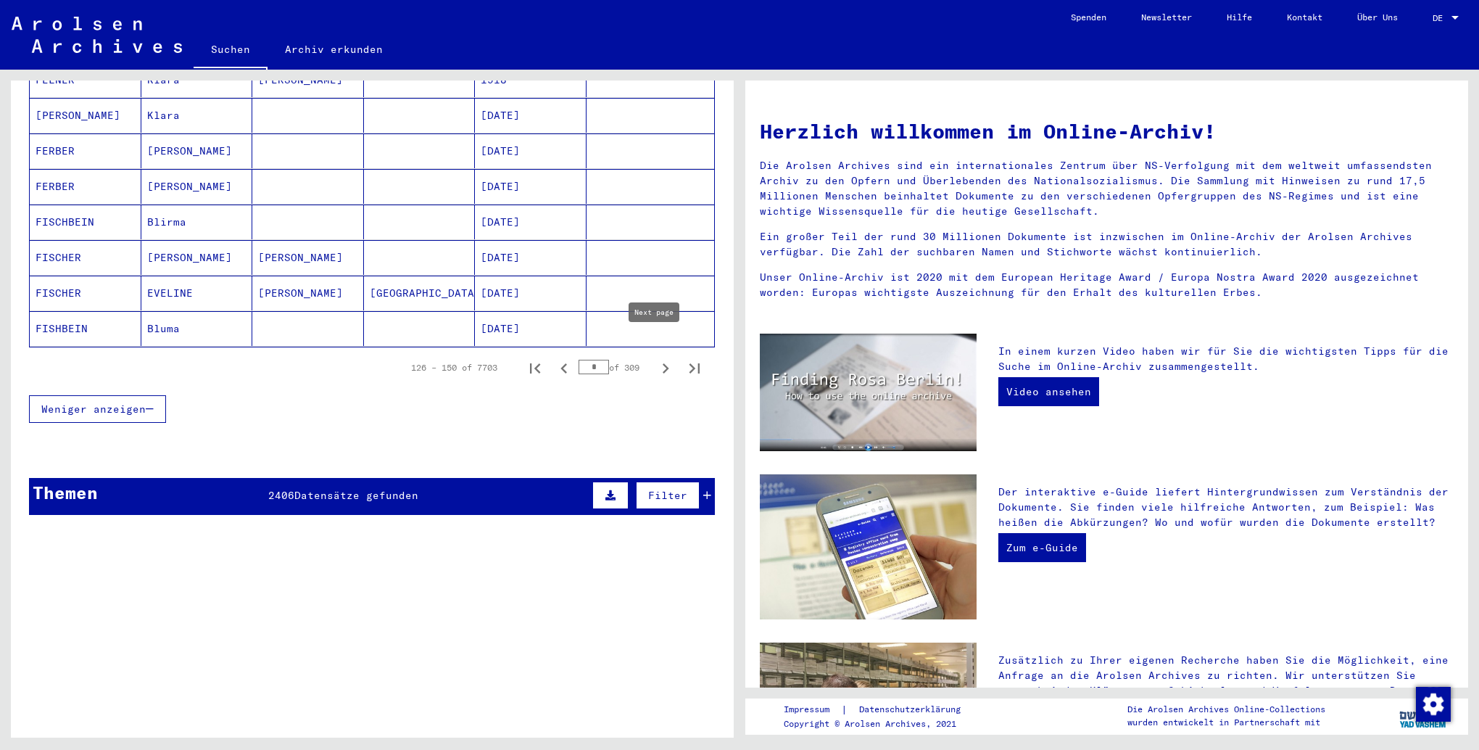
click at [663, 363] on icon "Next page" at bounding box center [666, 368] width 7 height 10
type input "*"
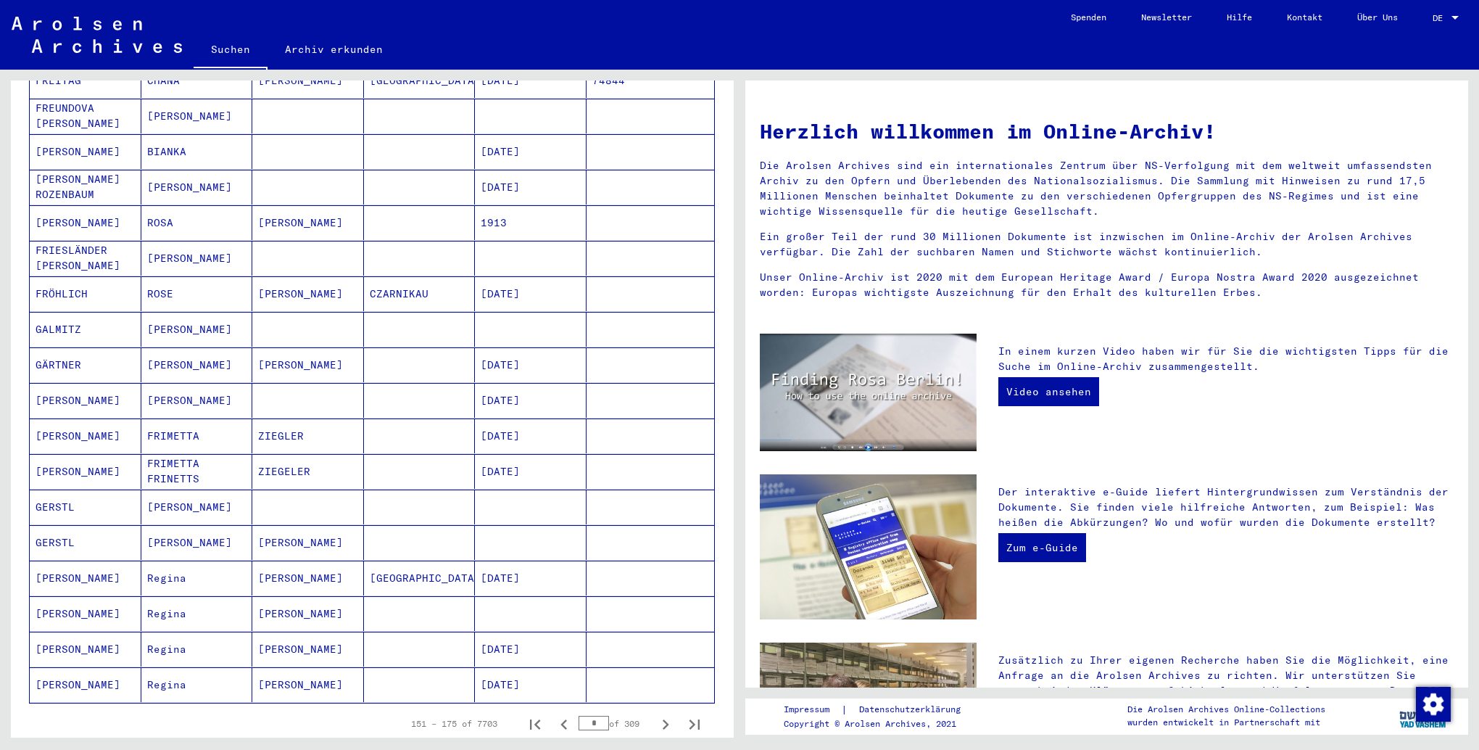
scroll to position [600, 0]
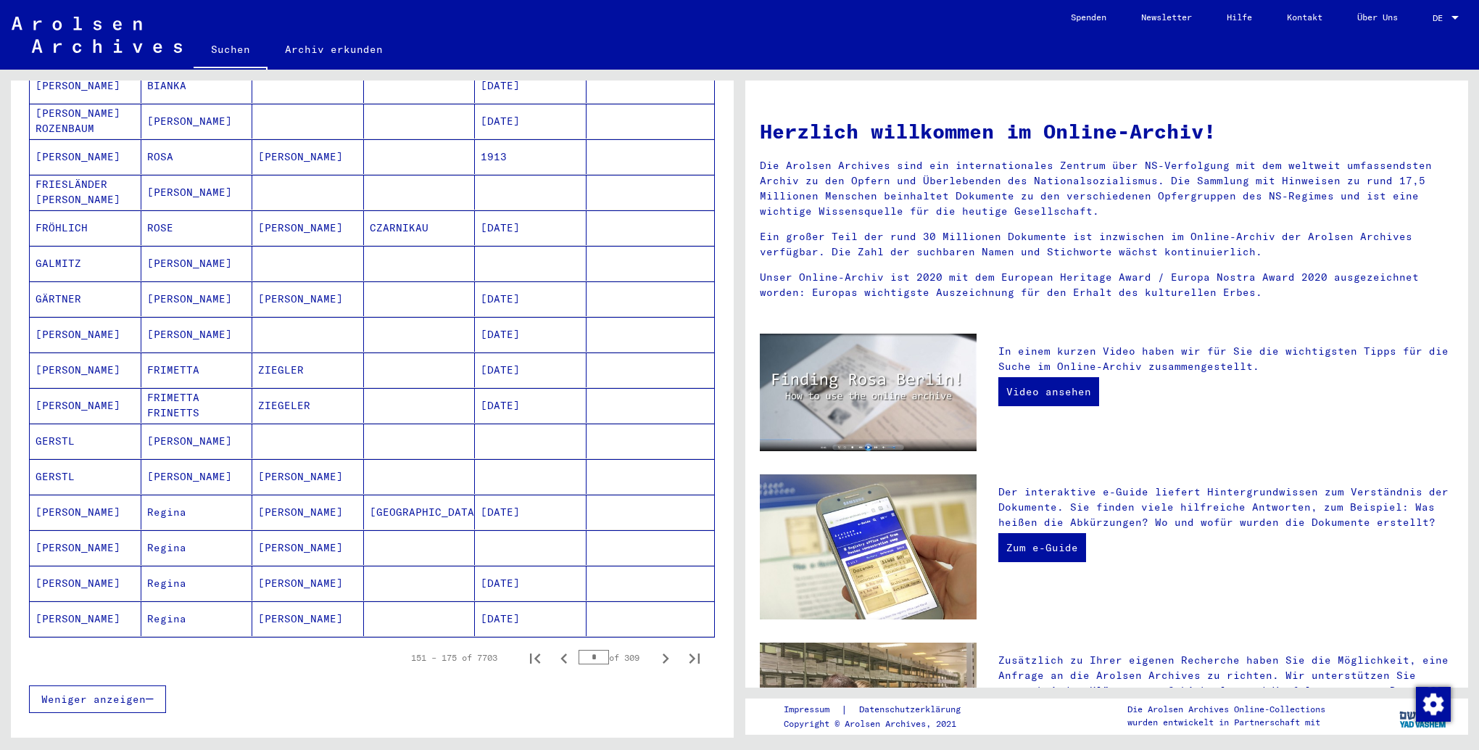
click at [290, 494] on mat-cell "[PERSON_NAME]" at bounding box center [308, 511] width 112 height 35
